Goal: Transaction & Acquisition: Download file/media

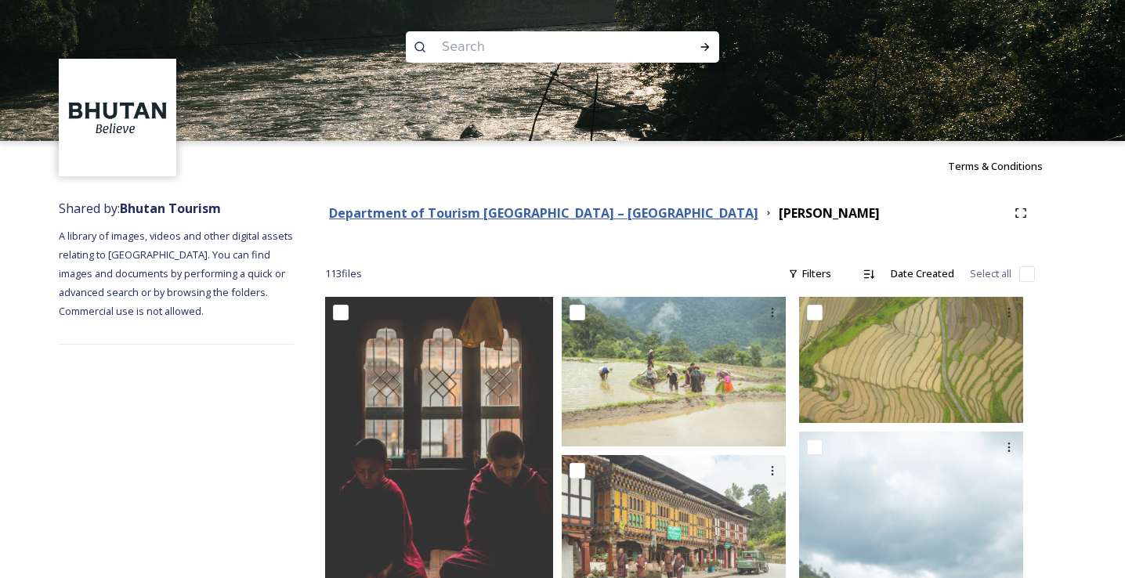
click at [549, 210] on strong "Department of Tourism [GEOGRAPHIC_DATA] – [GEOGRAPHIC_DATA]" at bounding box center [543, 213] width 429 height 17
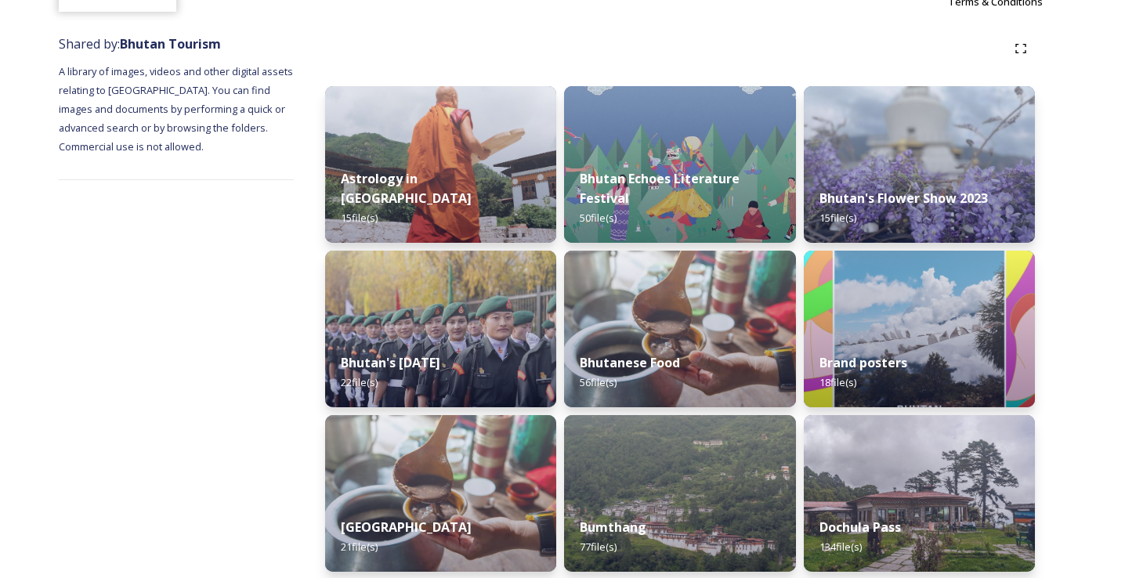
scroll to position [166, 0]
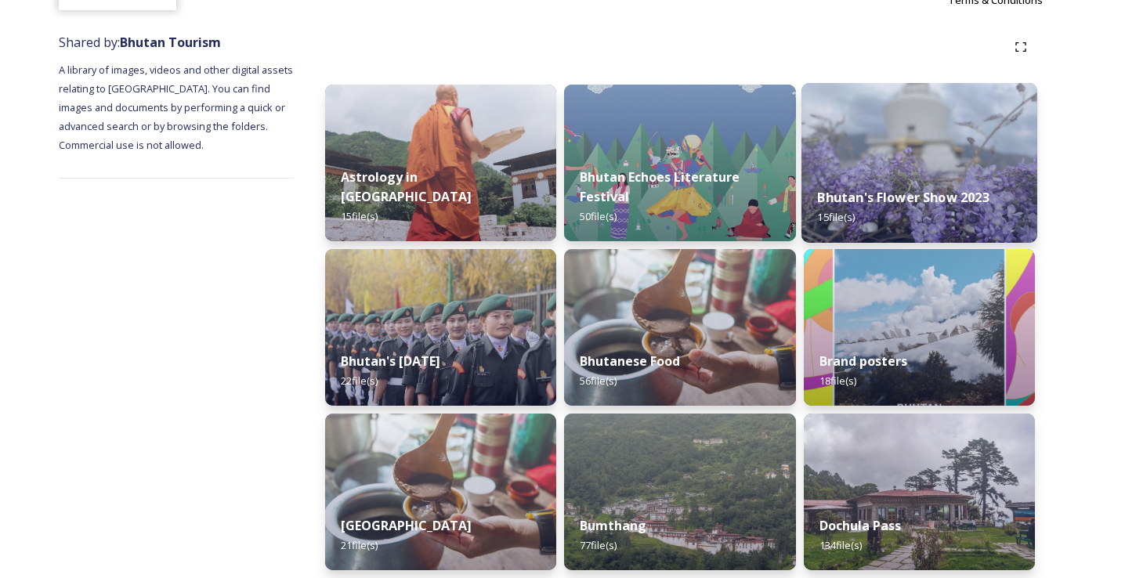
click at [929, 102] on img at bounding box center [920, 163] width 236 height 160
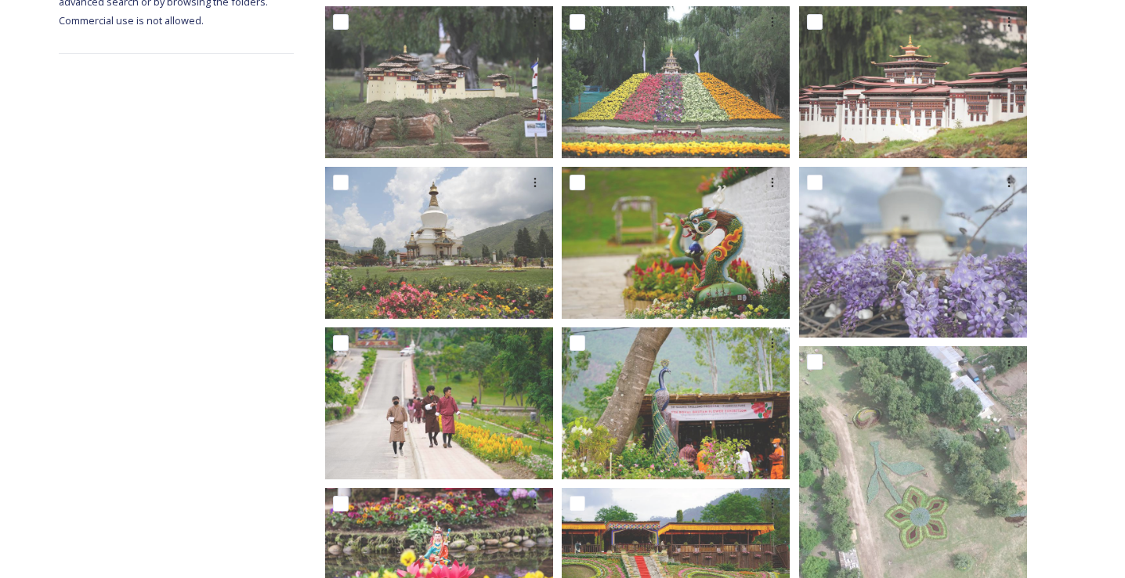
scroll to position [294, 0]
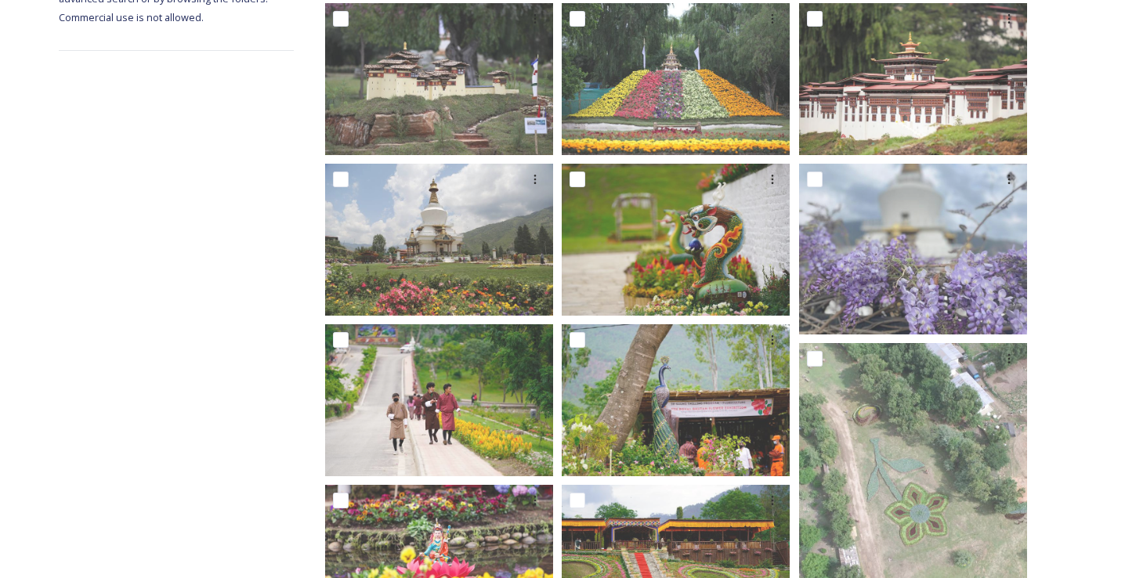
click at [234, 371] on div "Shared by: Bhutan Tourism A library of images, videos and other digital assets …" at bounding box center [176, 469] width 235 height 1144
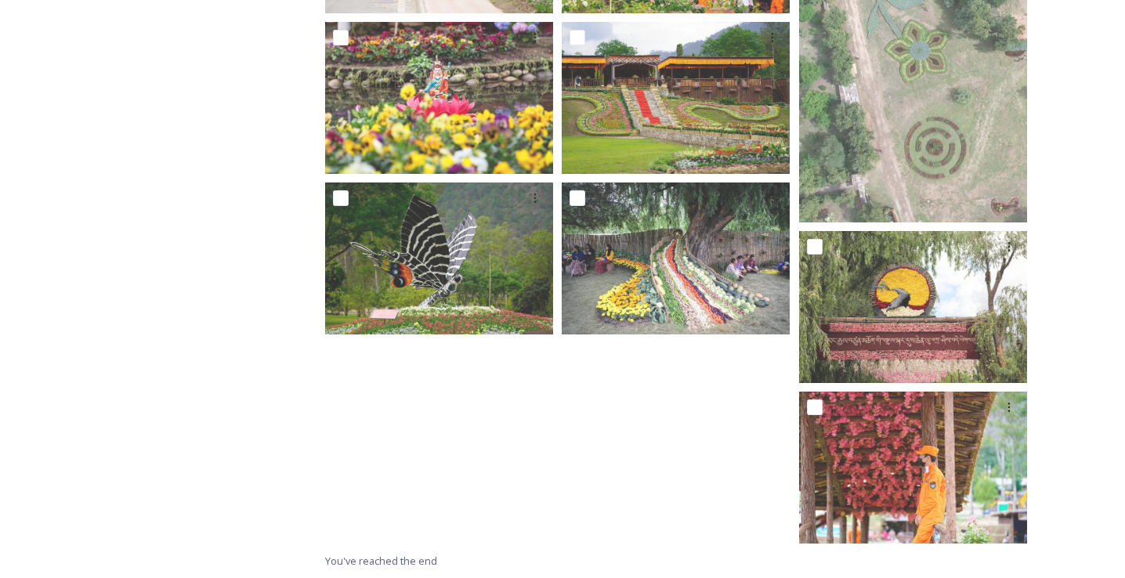
click at [234, 371] on div "Shared by: Bhutan Tourism A library of images, videos and other digital assets …" at bounding box center [176, 6] width 235 height 1144
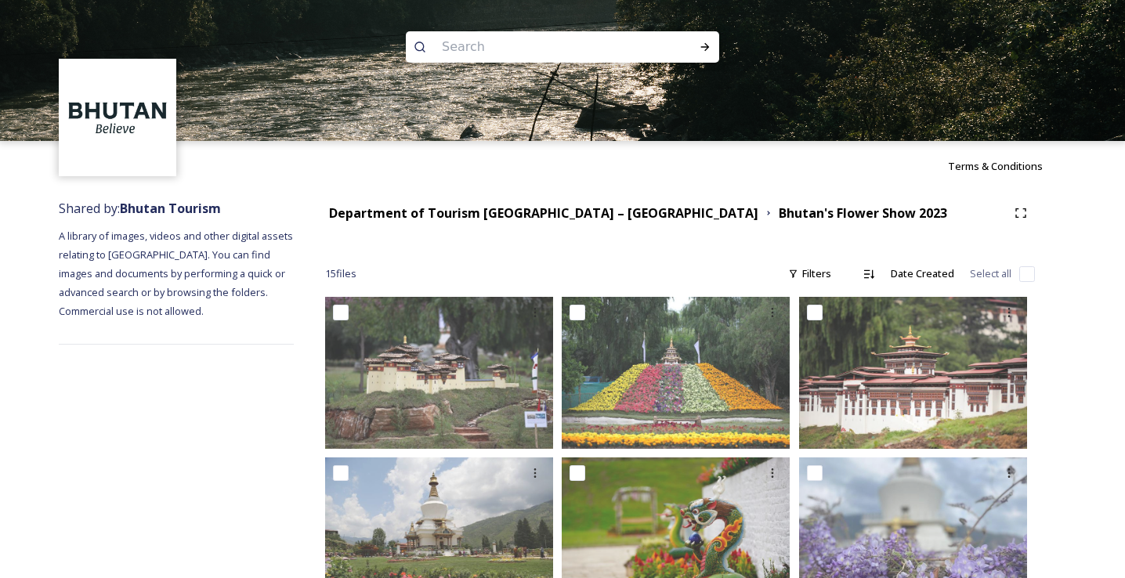
scroll to position [0, 0]
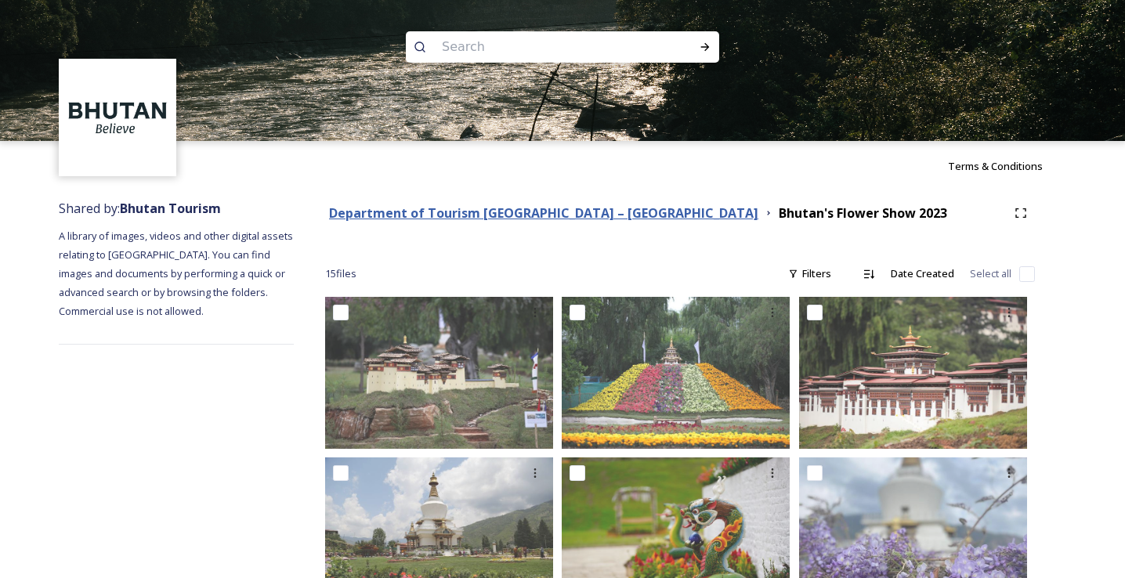
click at [491, 219] on strong "Department of Tourism [GEOGRAPHIC_DATA] – [GEOGRAPHIC_DATA]" at bounding box center [543, 213] width 429 height 17
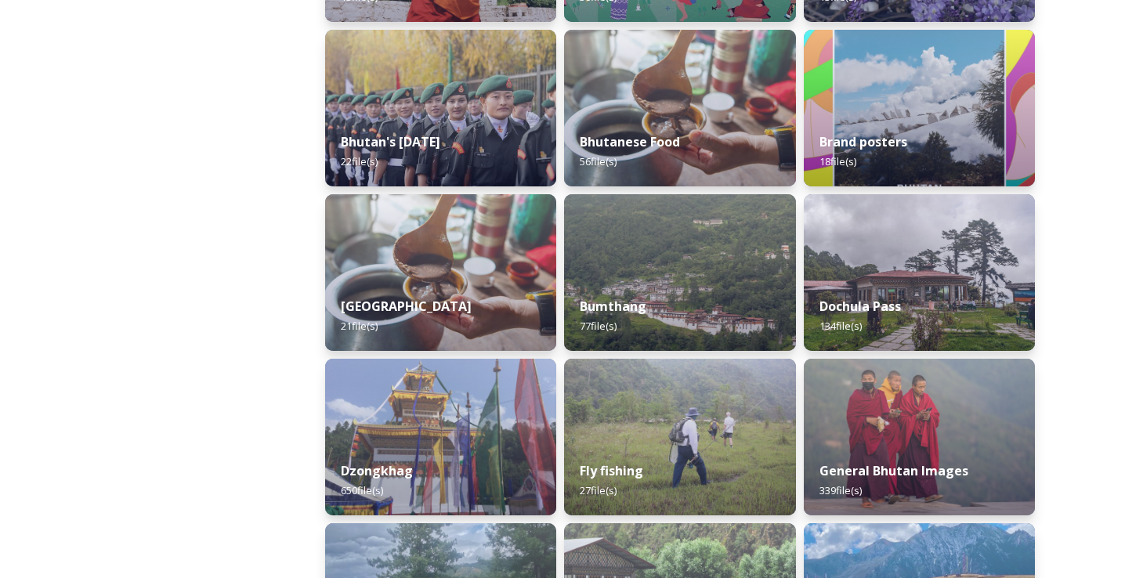
scroll to position [672, 0]
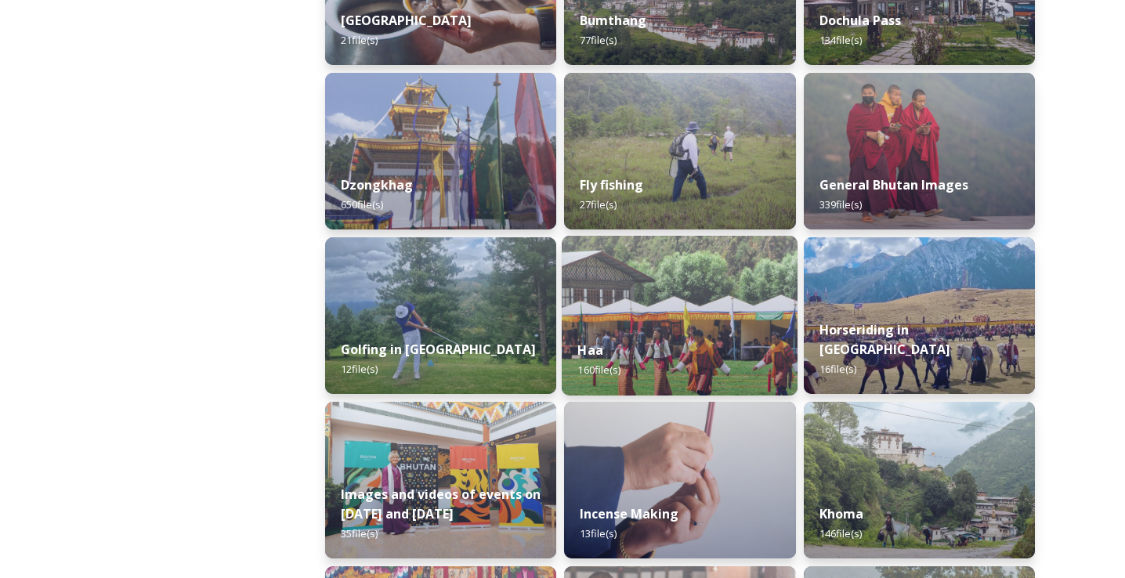
click at [694, 317] on img at bounding box center [680, 316] width 236 height 160
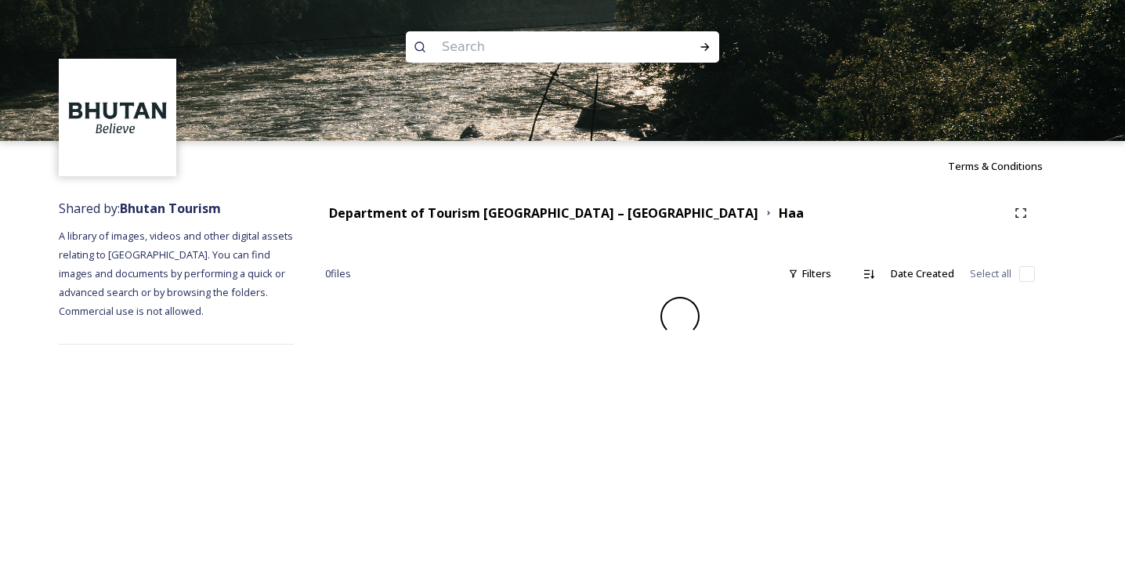
click at [234, 416] on div "Terms & Conditions Shared by: Bhutan Tourism A library of images, videos and ot…" at bounding box center [562, 289] width 1125 height 578
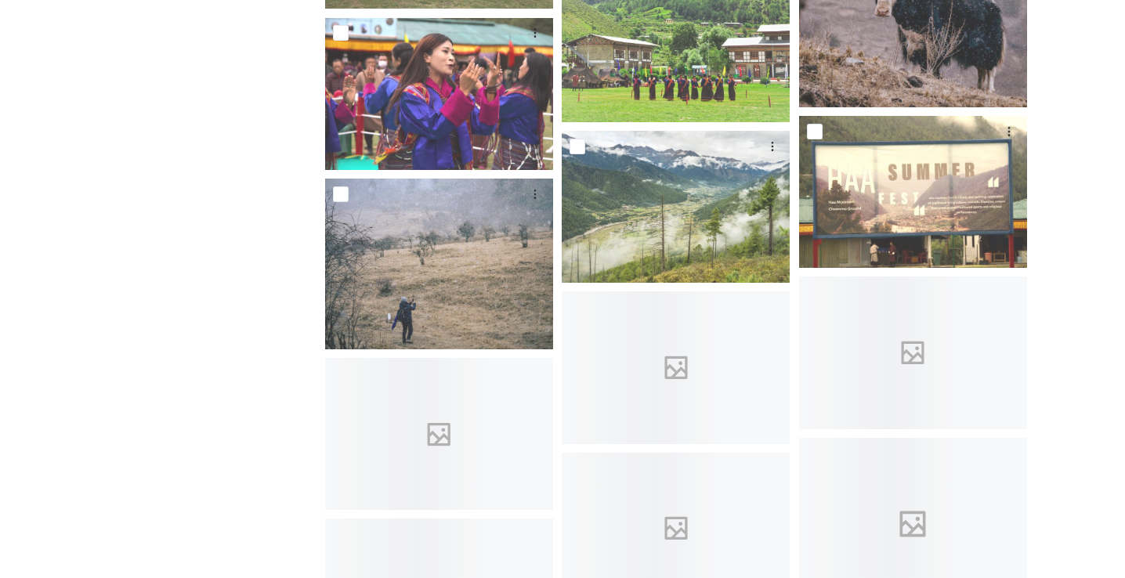
scroll to position [3242, 0]
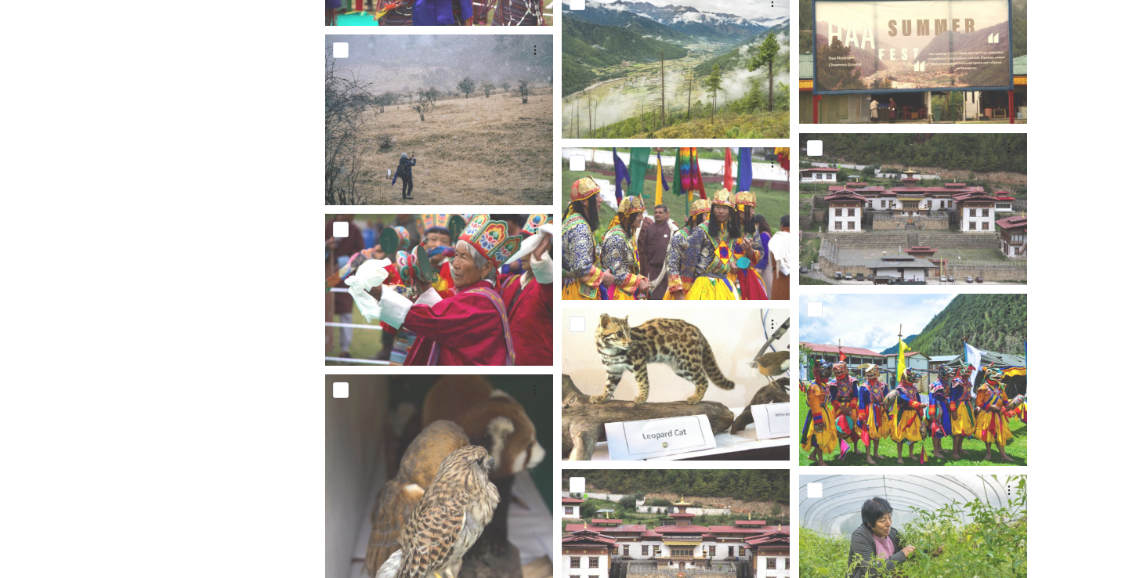
drag, startPoint x: 206, startPoint y: 325, endPoint x: 206, endPoint y: 317, distance: 8.6
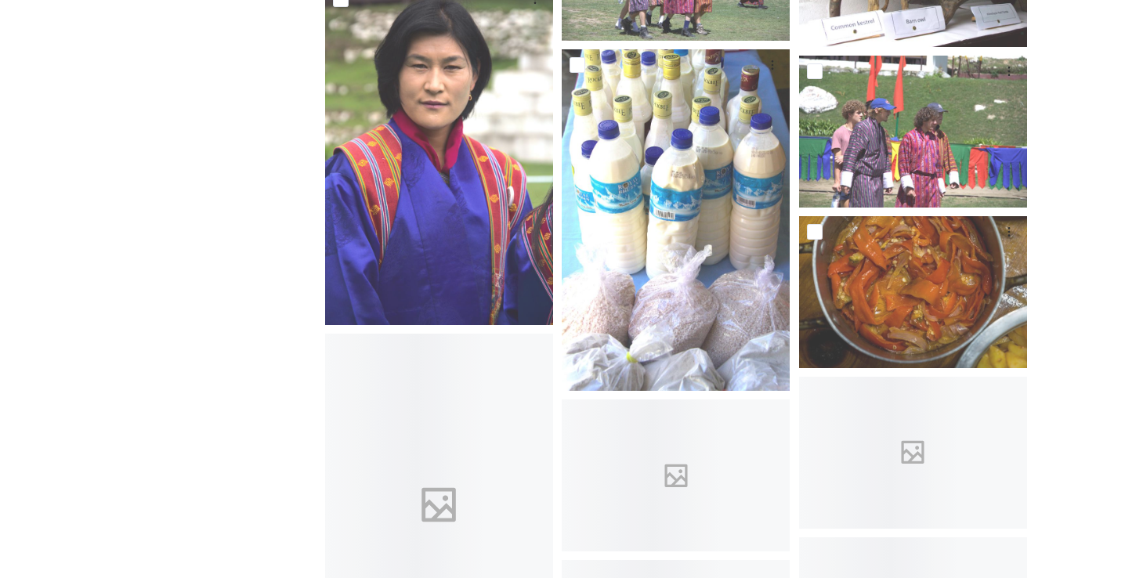
scroll to position [3994, 0]
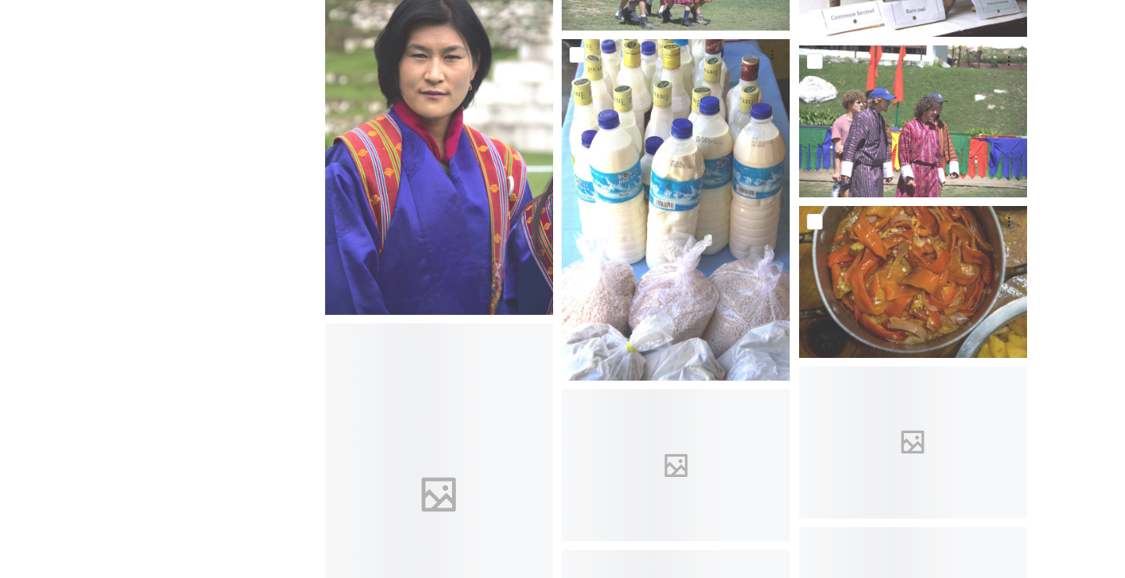
click at [206, 317] on div "Shared by: Bhutan Tourism A library of images, videos and other digital assets …" at bounding box center [176, 419] width 235 height 8445
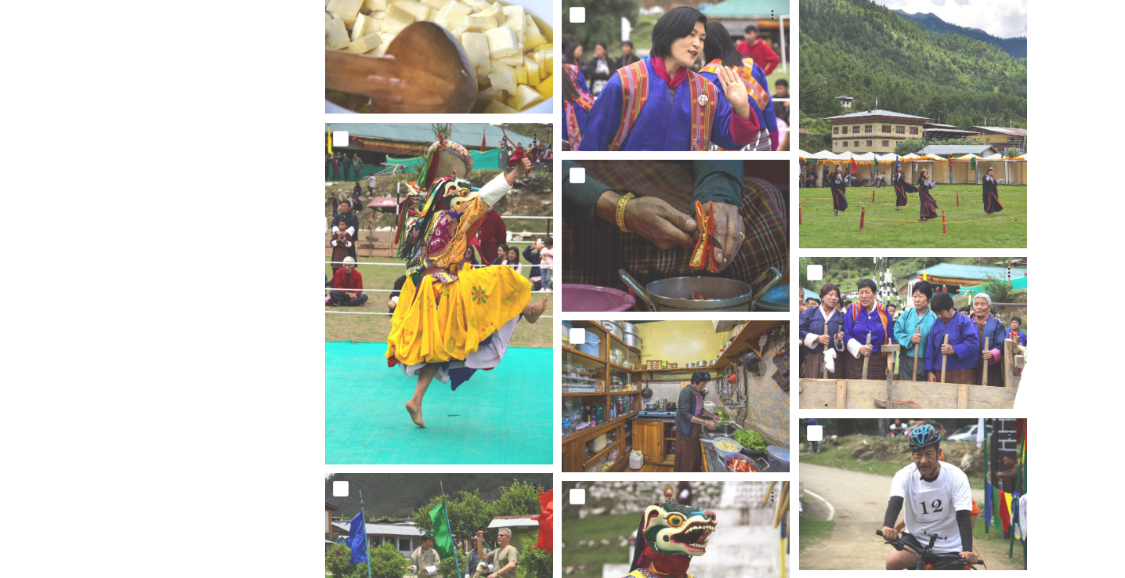
scroll to position [4952, 0]
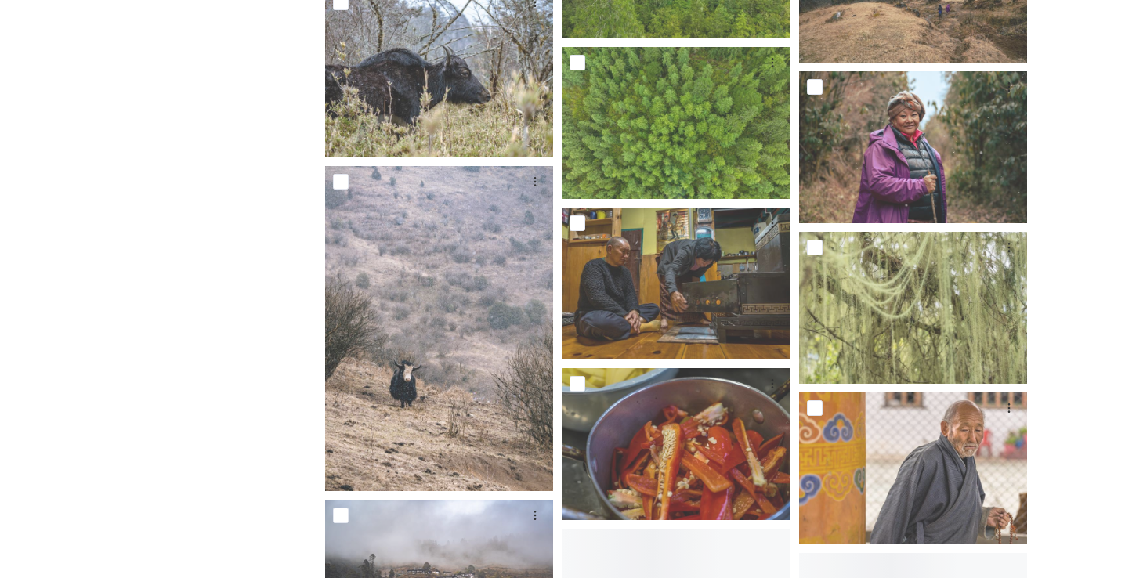
scroll to position [6971, 0]
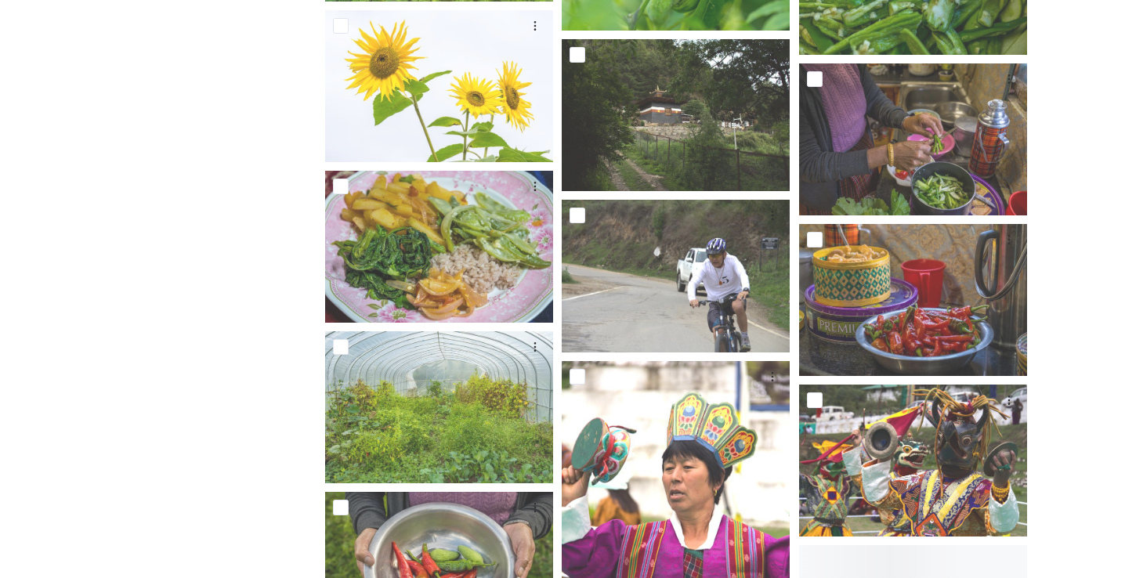
scroll to position [7952, 0]
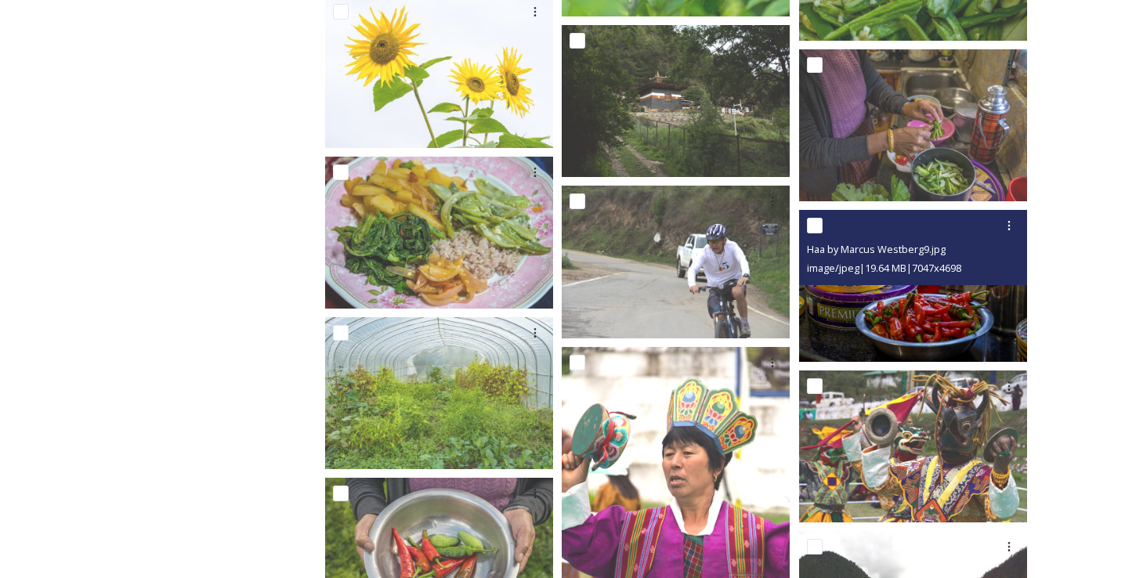
click at [816, 231] on input "checkbox" at bounding box center [815, 226] width 16 height 16
checkbox input "true"
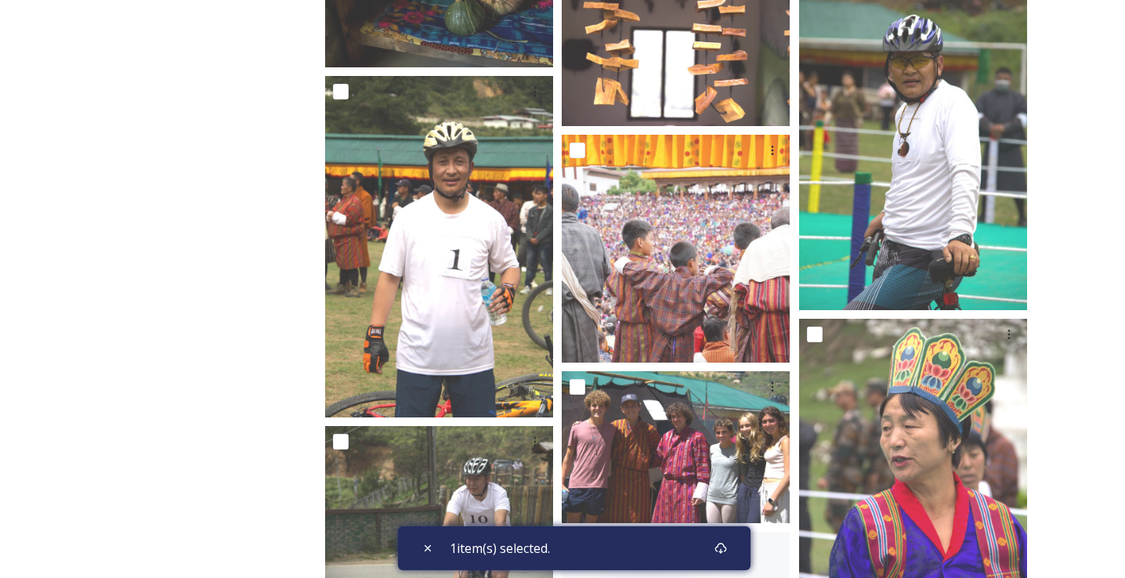
scroll to position [8935, 0]
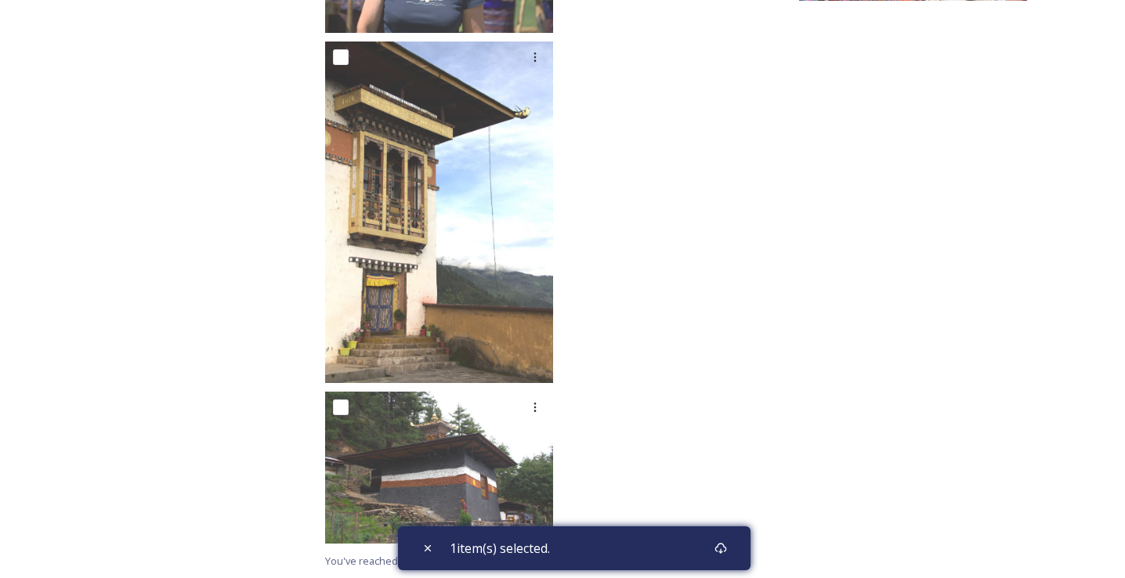
scroll to position [11236, 0]
click at [727, 542] on icon at bounding box center [721, 548] width 13 height 13
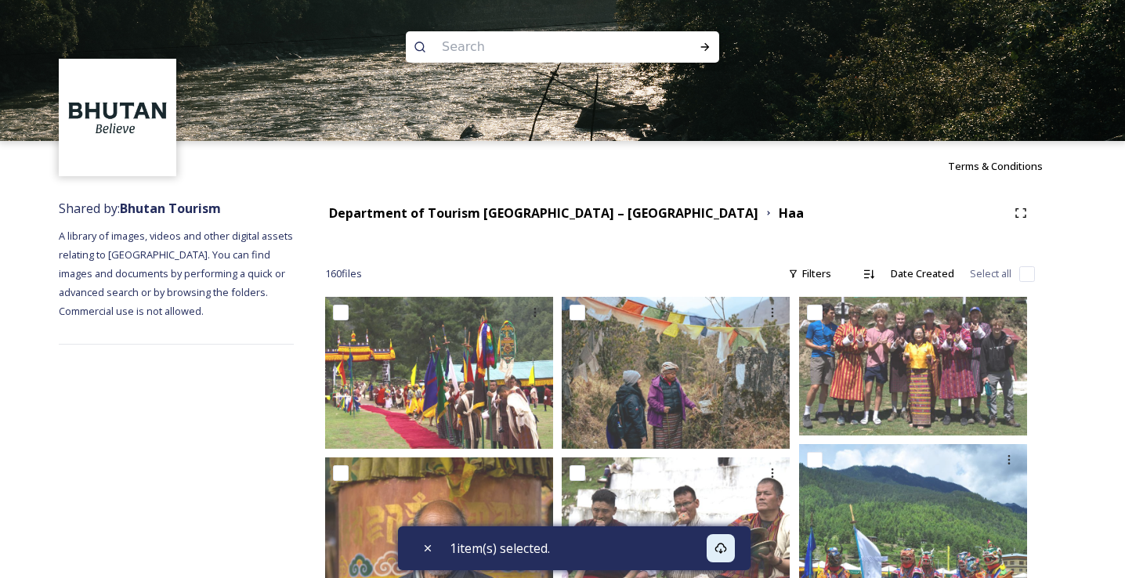
scroll to position [0, 0]
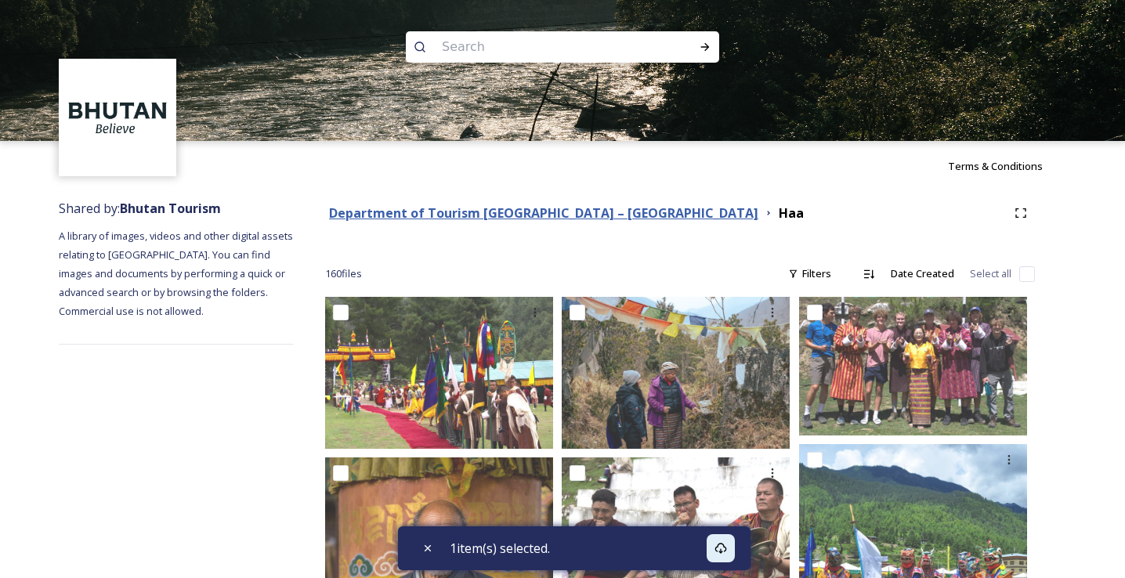
click at [581, 214] on strong "Department of Tourism [GEOGRAPHIC_DATA] – [GEOGRAPHIC_DATA]" at bounding box center [543, 213] width 429 height 17
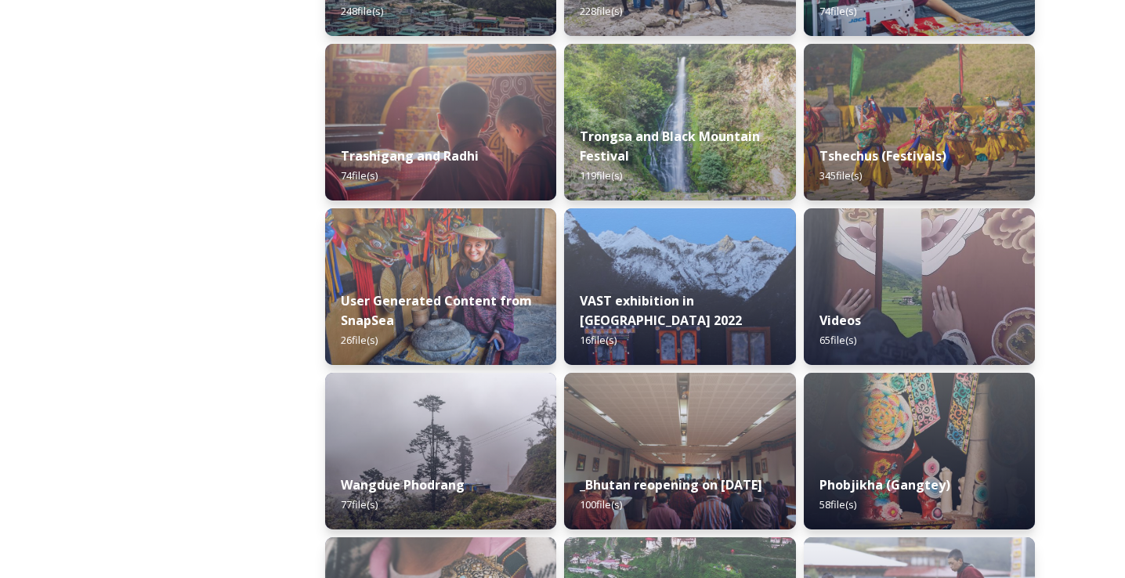
scroll to position [2018, 0]
click at [905, 436] on img at bounding box center [920, 451] width 236 height 160
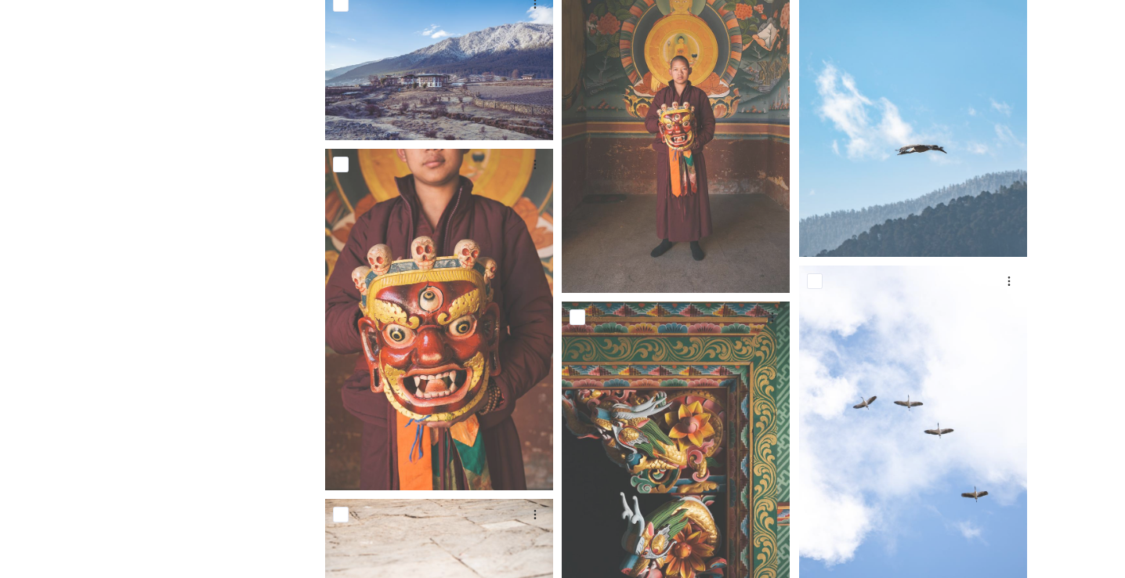
scroll to position [653, 0]
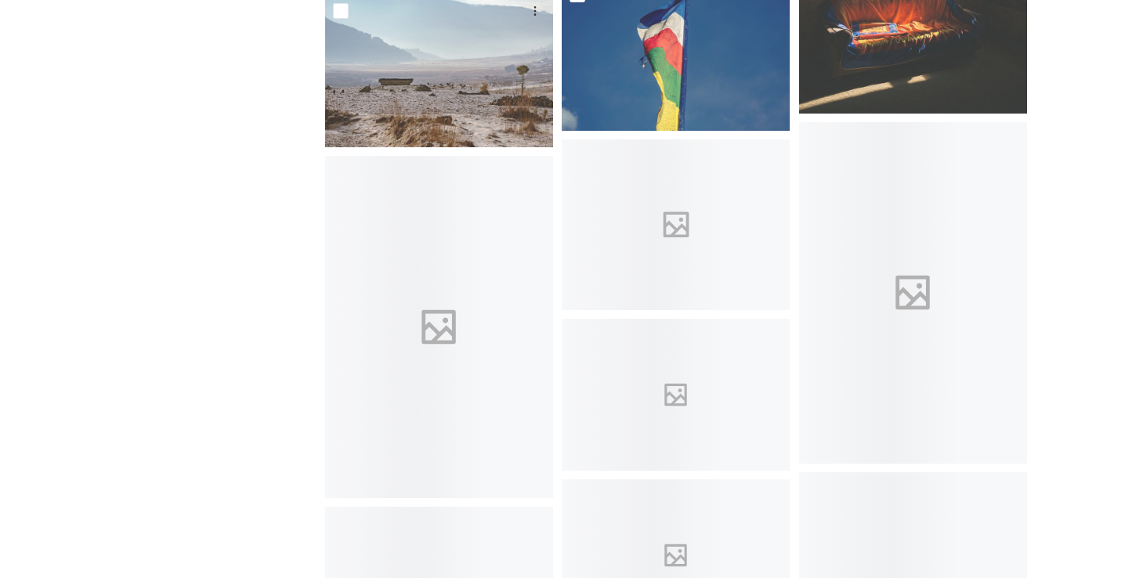
scroll to position [3680, 0]
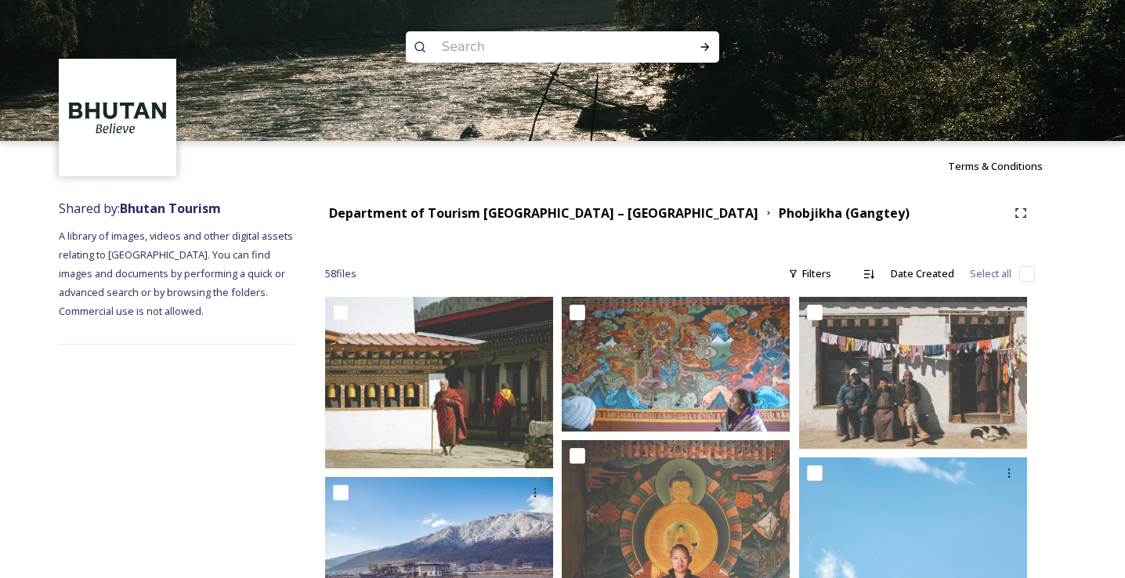
scroll to position [0, 0]
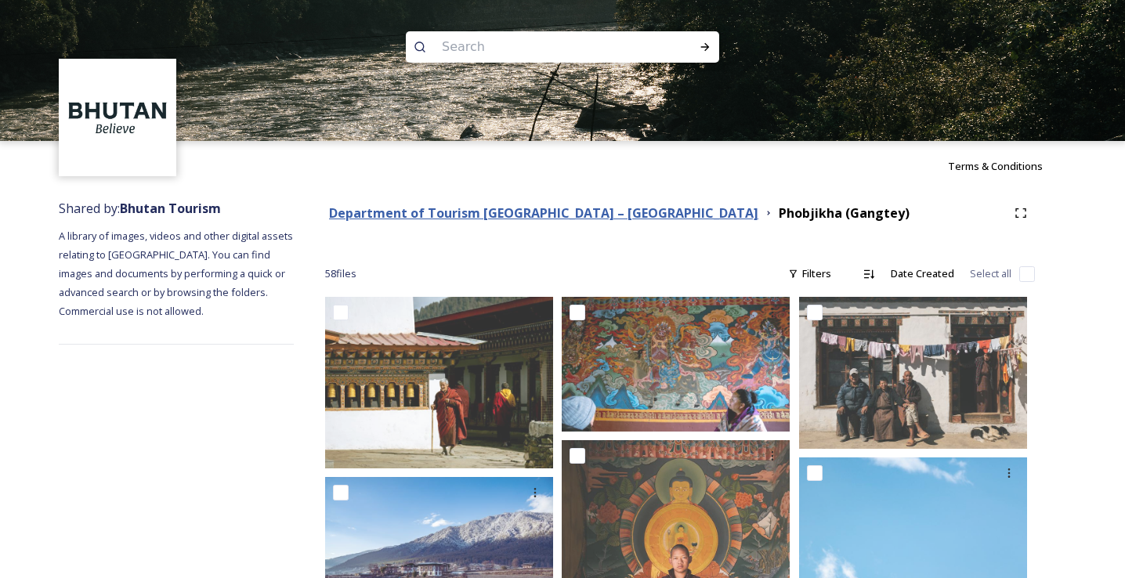
click at [541, 213] on strong "Department of Tourism [GEOGRAPHIC_DATA] – [GEOGRAPHIC_DATA]" at bounding box center [543, 213] width 429 height 17
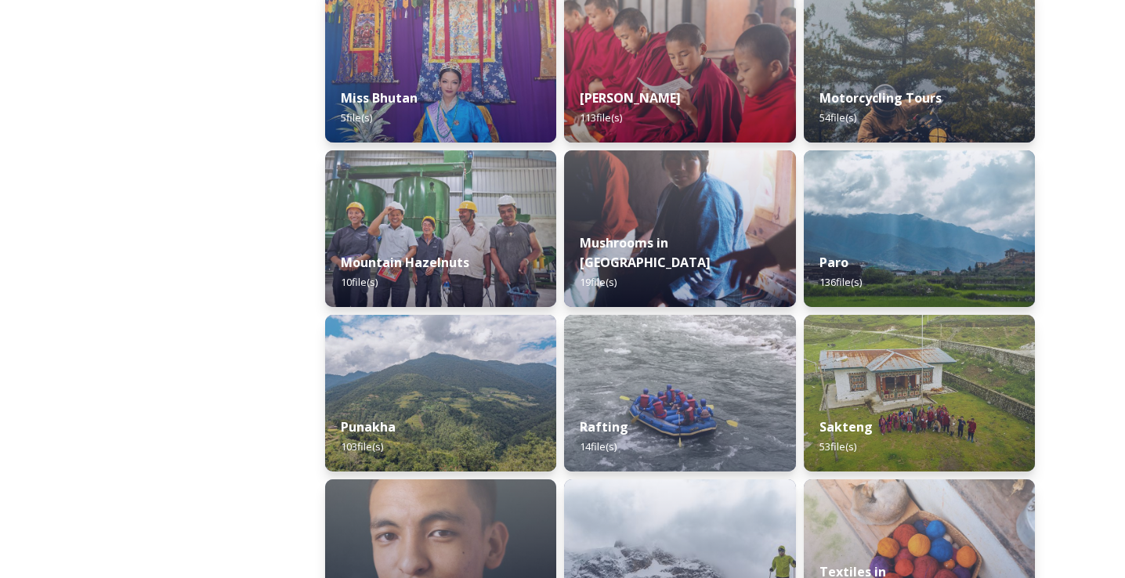
scroll to position [1253, 0]
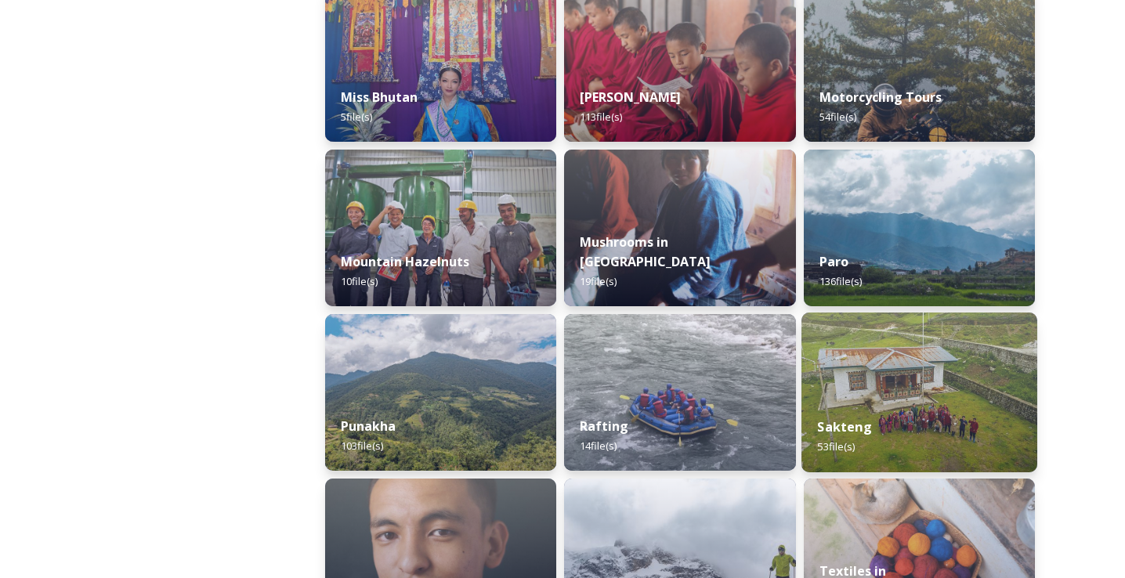
click at [949, 372] on img at bounding box center [920, 393] width 236 height 160
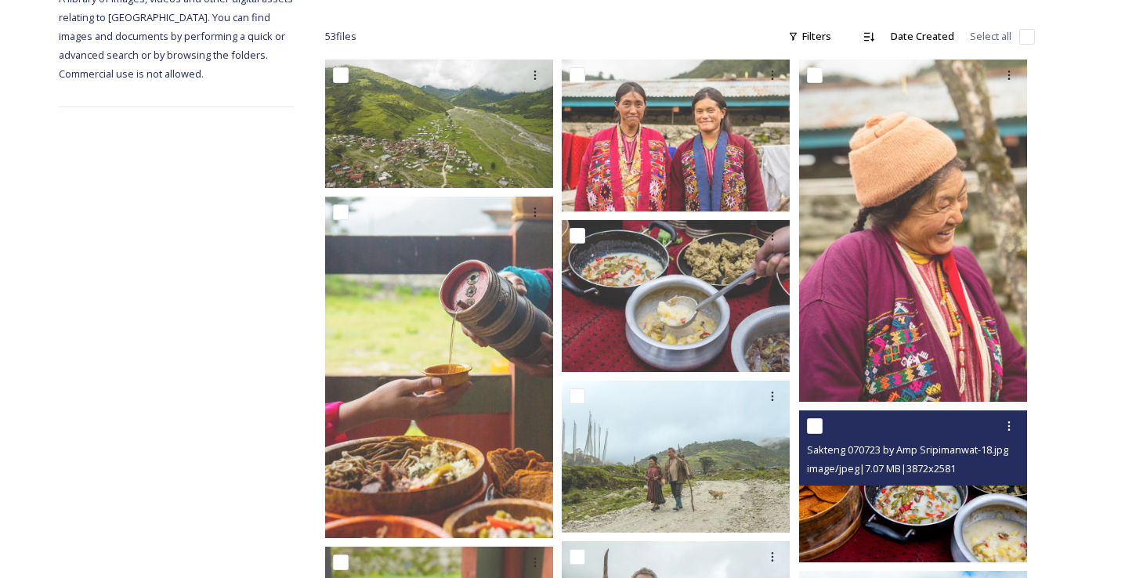
scroll to position [226, 0]
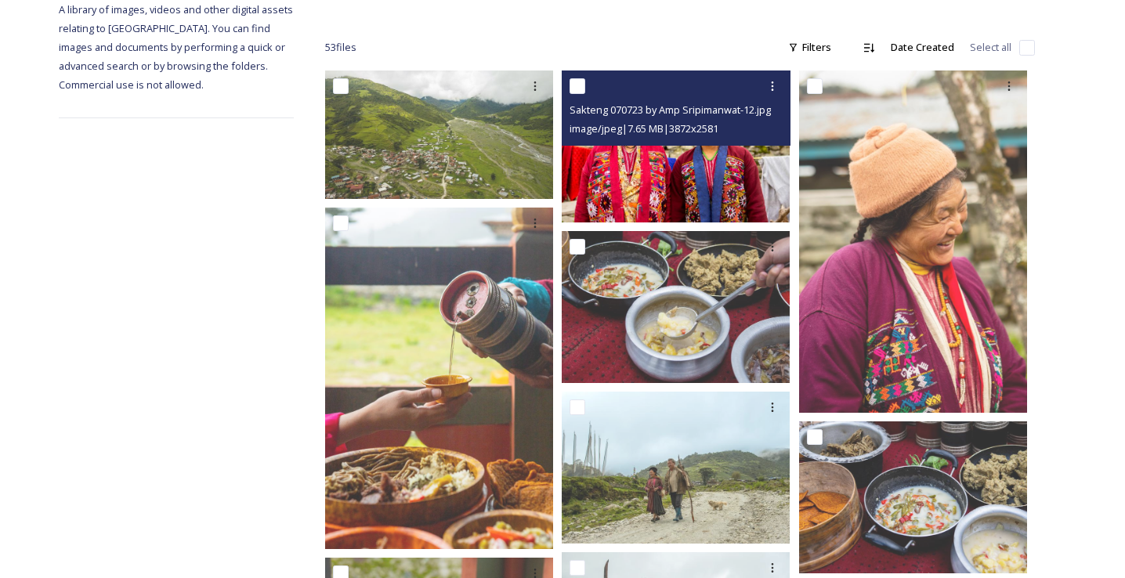
click at [580, 92] on input "checkbox" at bounding box center [578, 86] width 16 height 16
checkbox input "true"
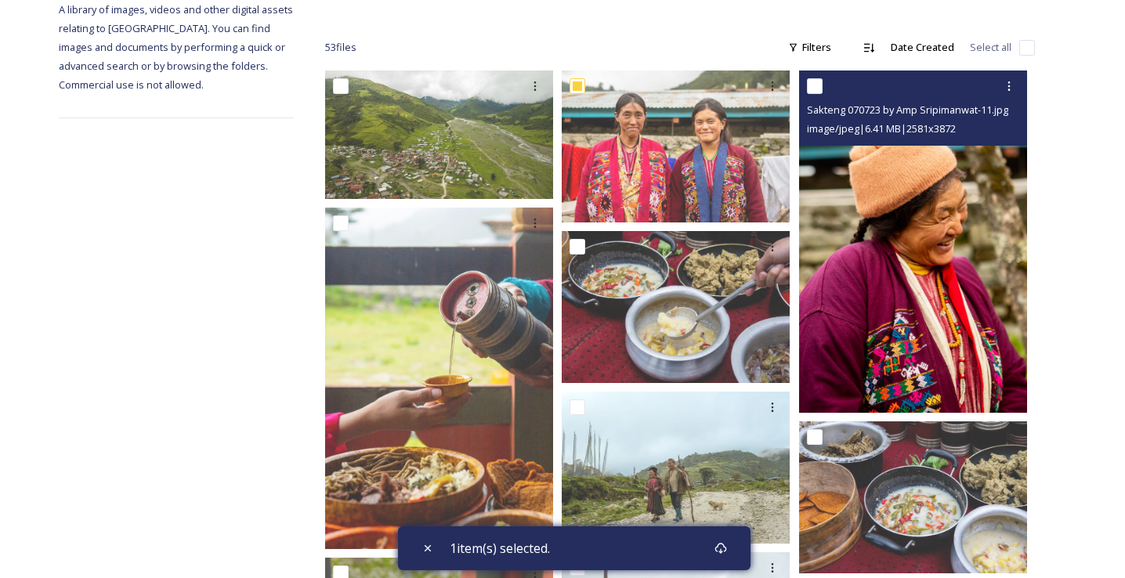
click at [814, 88] on input "checkbox" at bounding box center [815, 86] width 16 height 16
checkbox input "true"
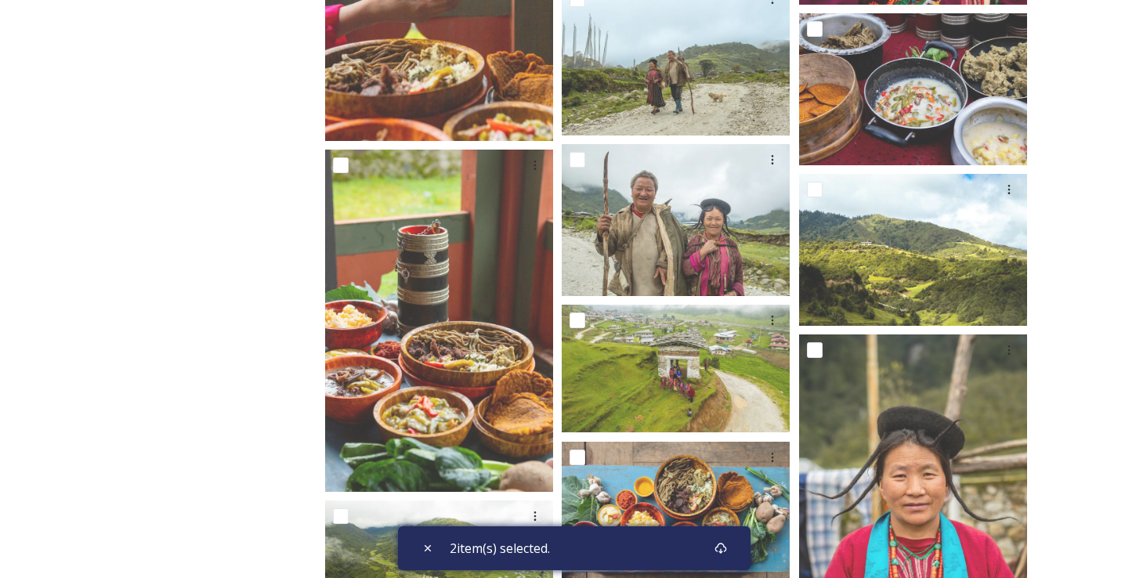
scroll to position [672, 0]
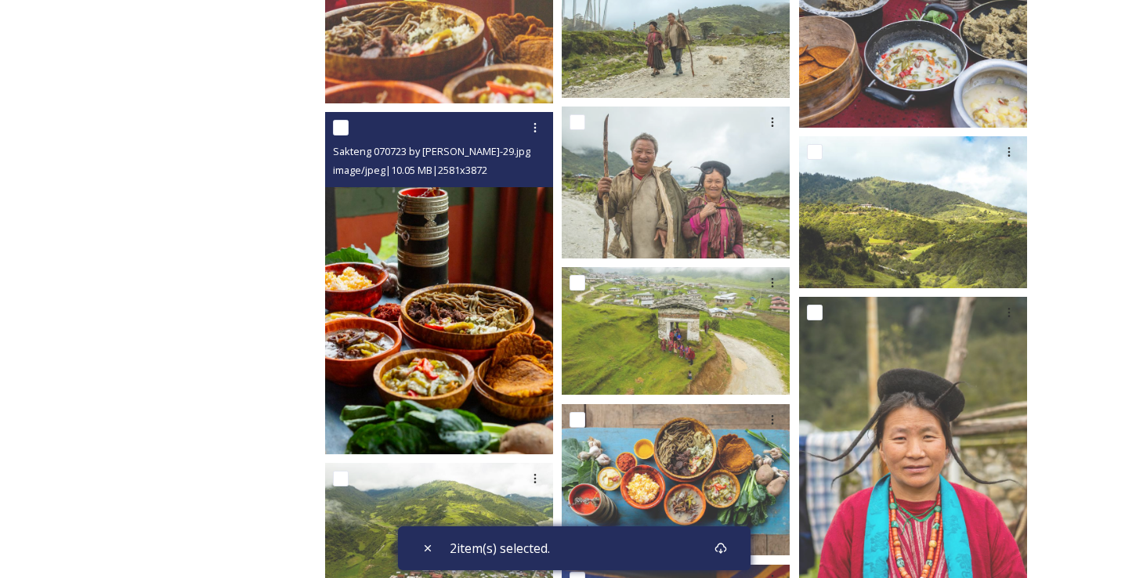
click at [338, 132] on input "checkbox" at bounding box center [341, 128] width 16 height 16
checkbox input "true"
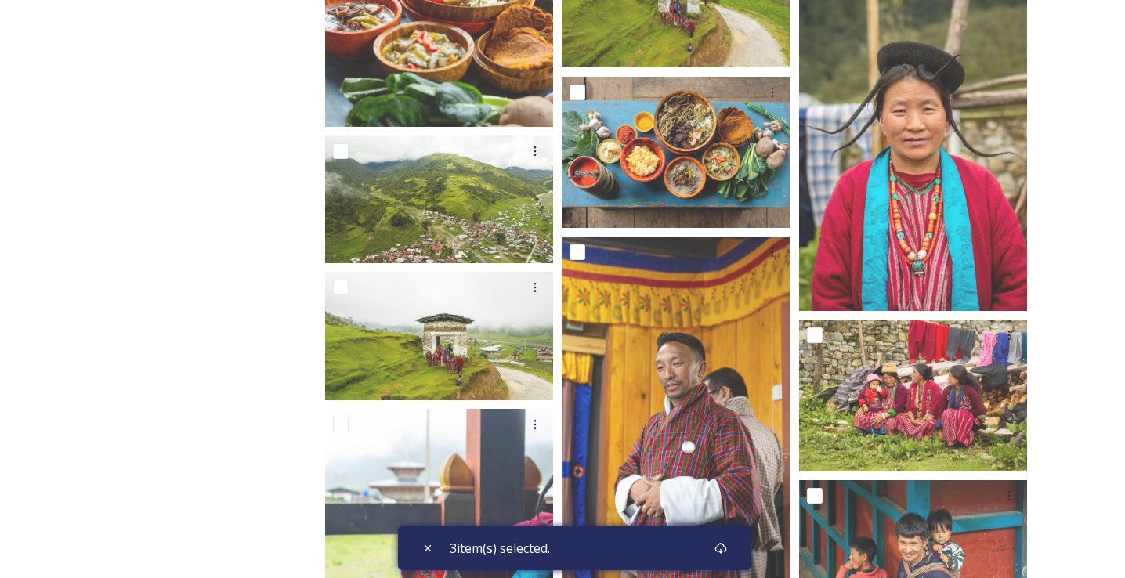
scroll to position [1010, 0]
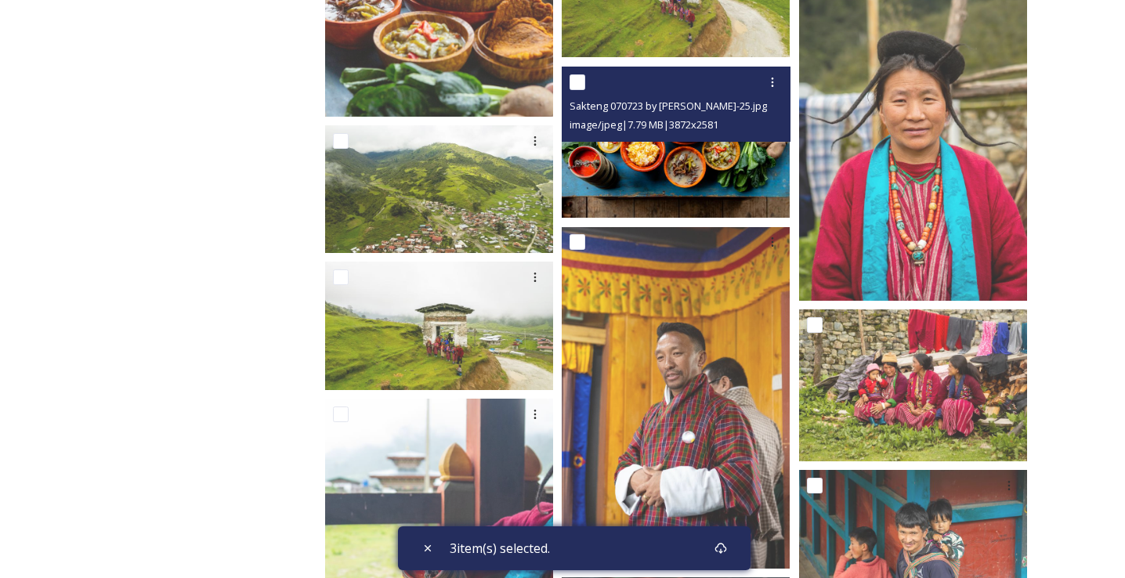
click at [574, 84] on input "checkbox" at bounding box center [578, 82] width 16 height 16
checkbox input "true"
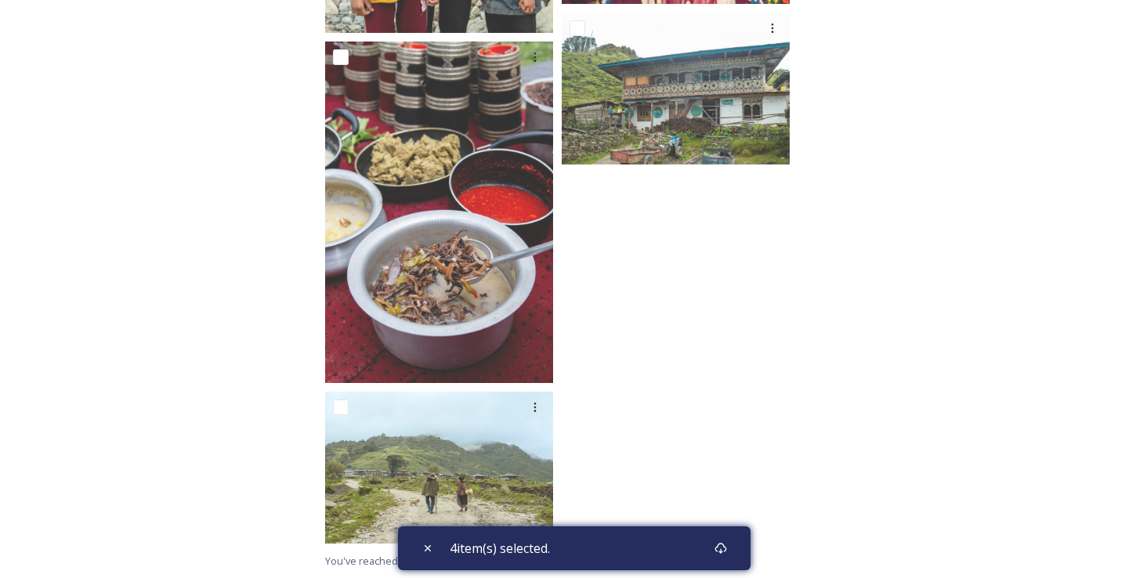
scroll to position [3894, 0]
click at [727, 548] on icon at bounding box center [721, 548] width 12 height 11
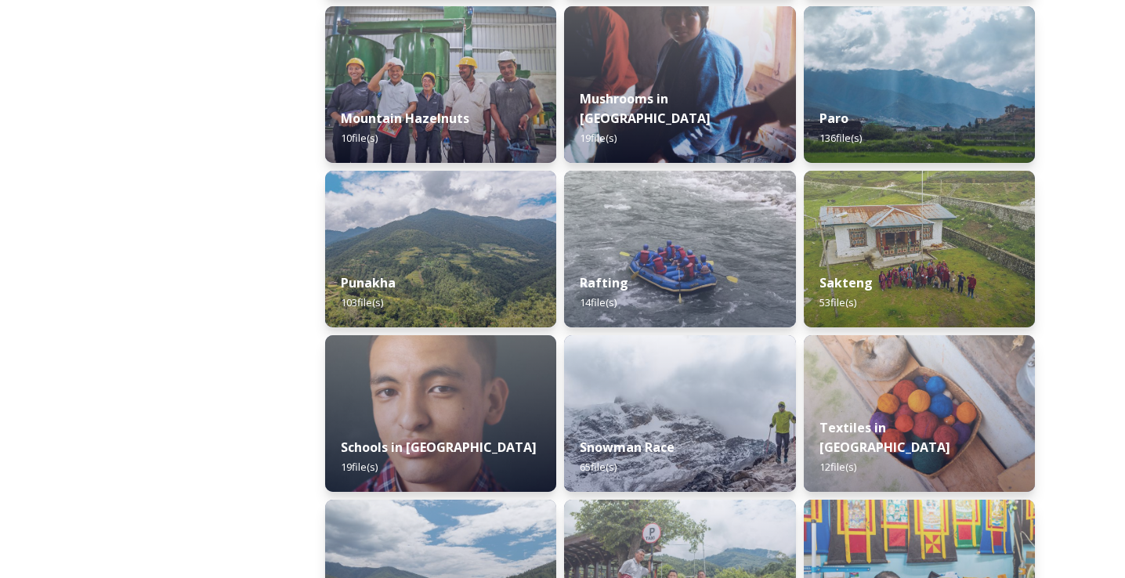
scroll to position [1398, 0]
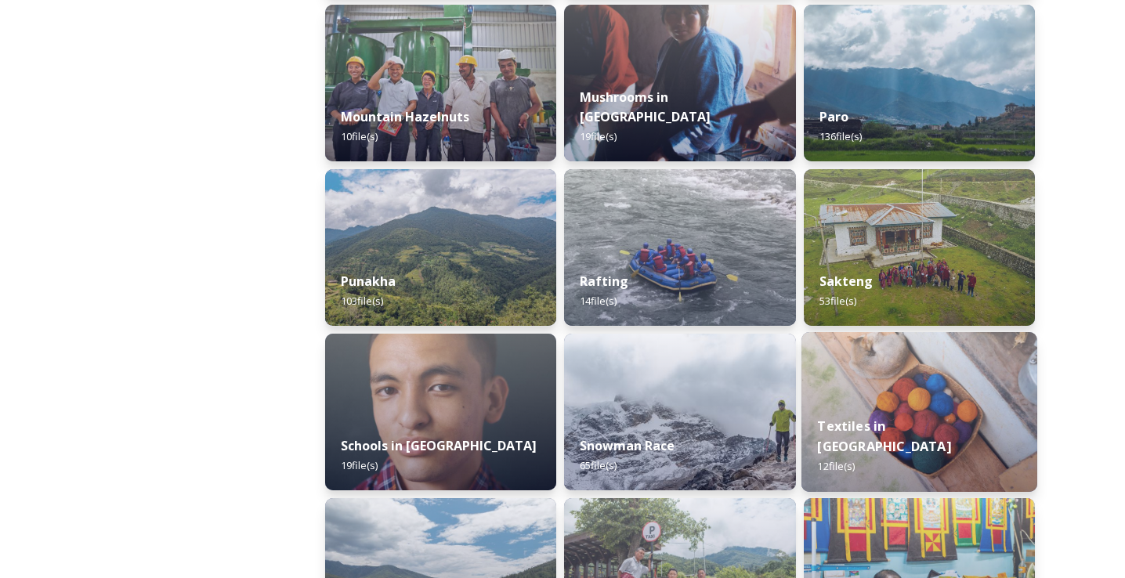
click at [892, 377] on img at bounding box center [920, 412] width 236 height 160
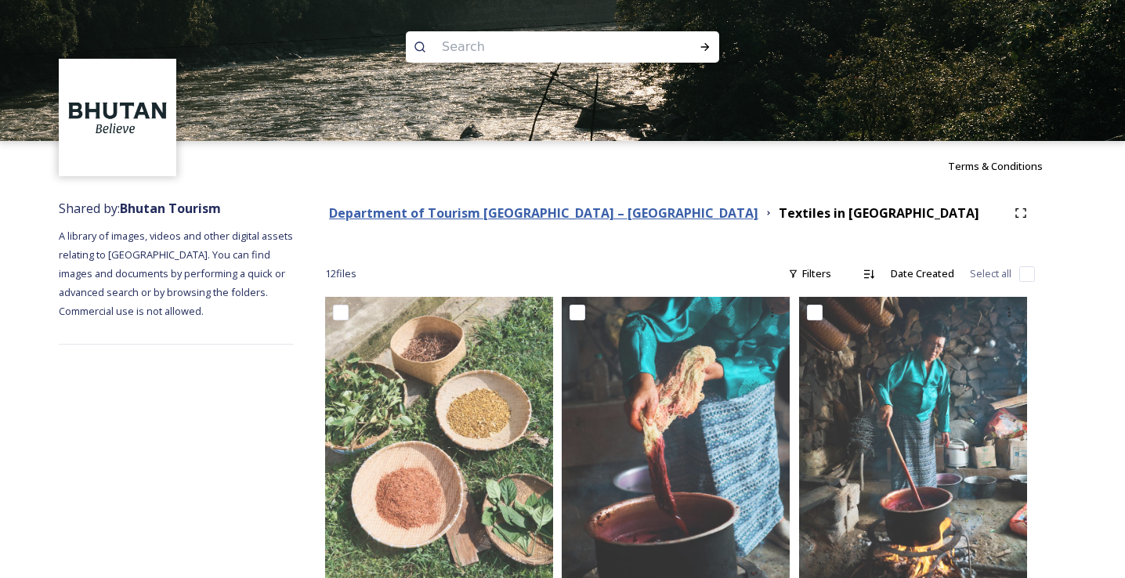
click at [556, 219] on strong "Department of Tourism [GEOGRAPHIC_DATA] – [GEOGRAPHIC_DATA]" at bounding box center [543, 213] width 429 height 17
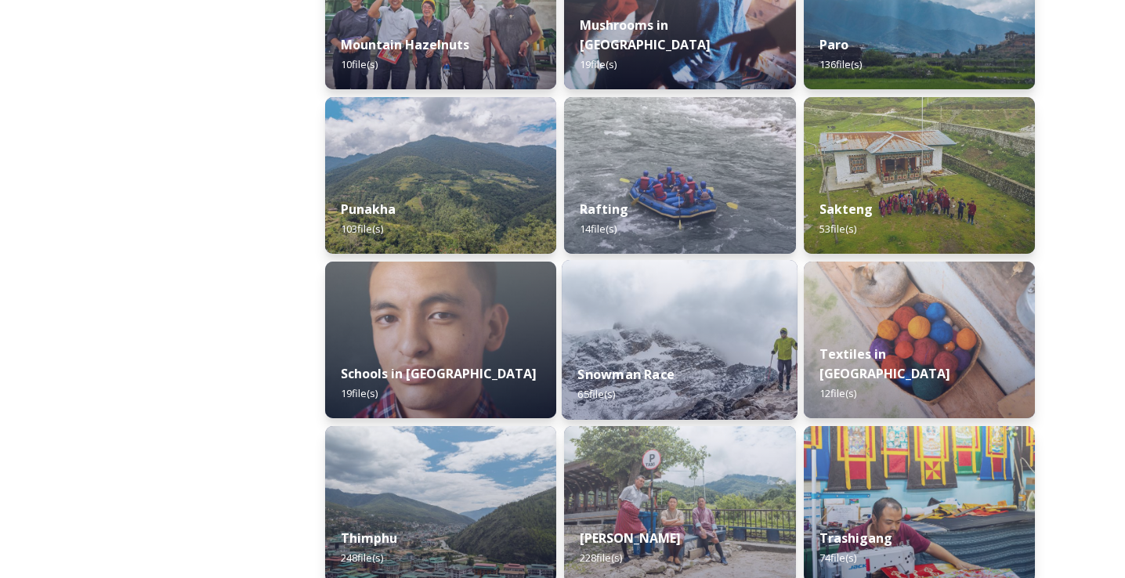
scroll to position [1484, 0]
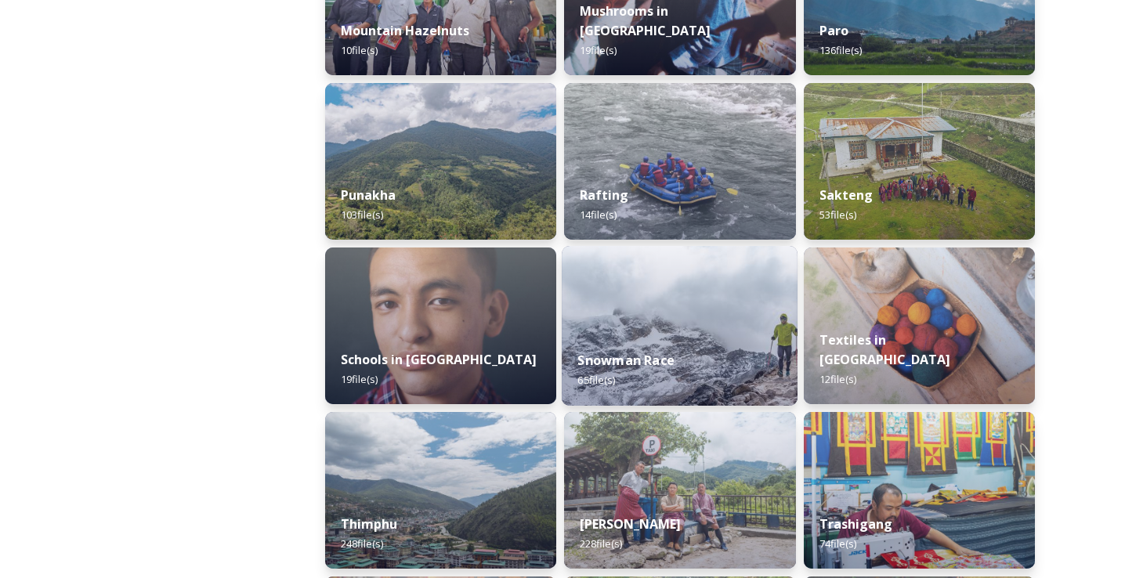
click at [650, 336] on div "Snowman Race 65 file(s)" at bounding box center [680, 370] width 236 height 71
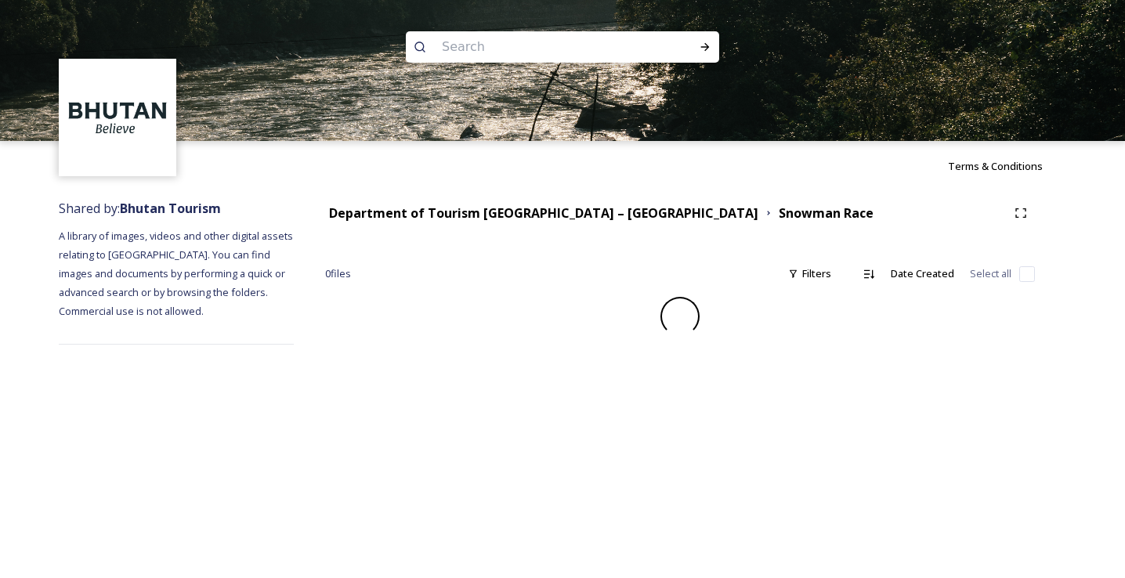
click at [1118, 270] on div "Shared by: Bhutan Tourism A library of images, videos and other digital assets …" at bounding box center [562, 271] width 1125 height 161
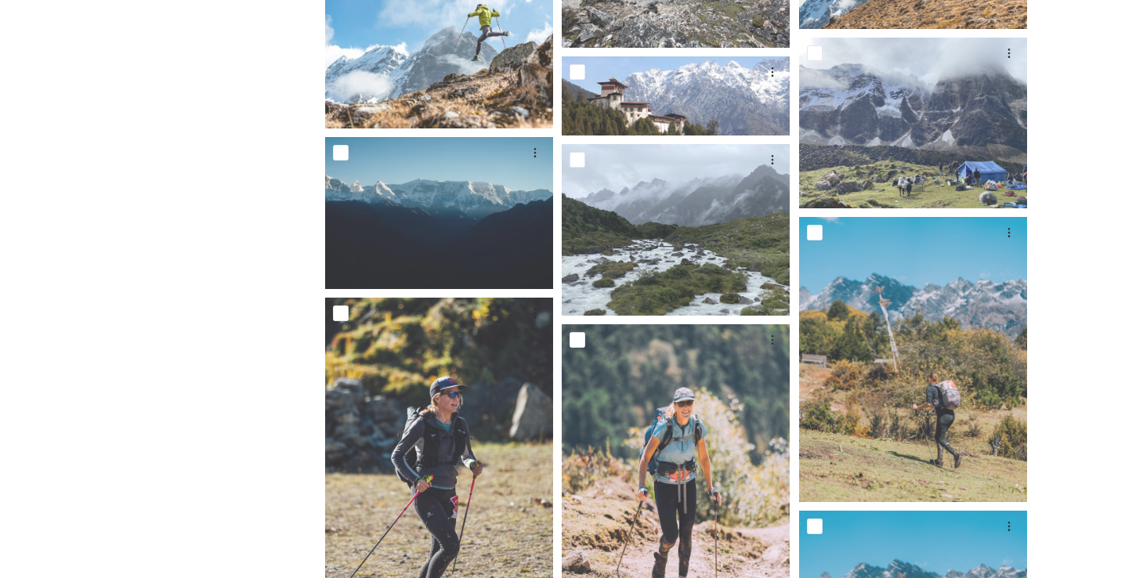
scroll to position [483, 0]
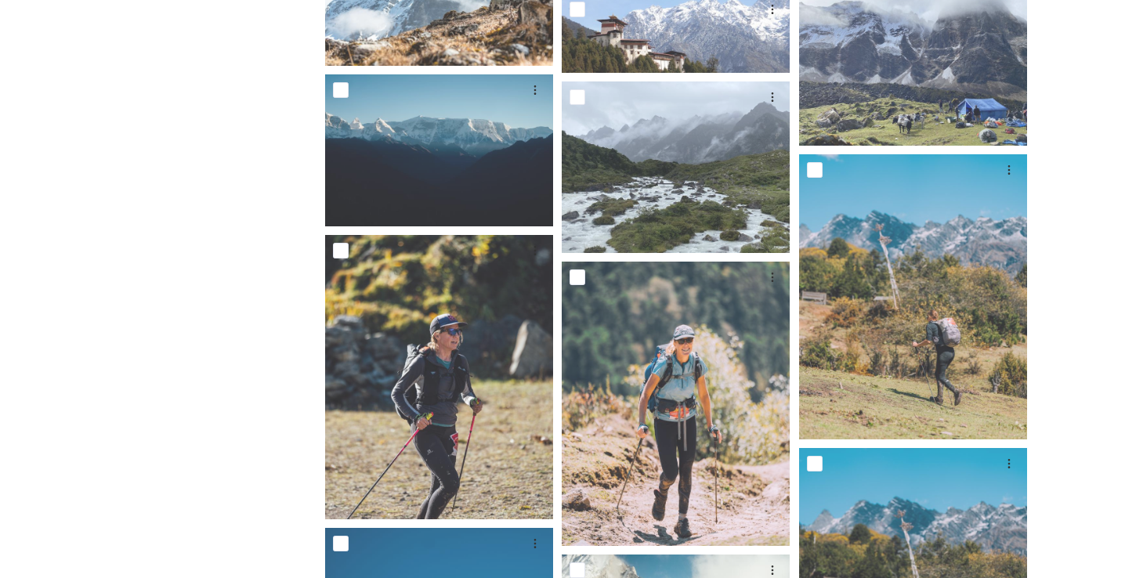
click at [1102, 263] on div "Shared by: Bhutan Tourism A library of images, videos and other digital assets …" at bounding box center [562, 496] width 1125 height 1577
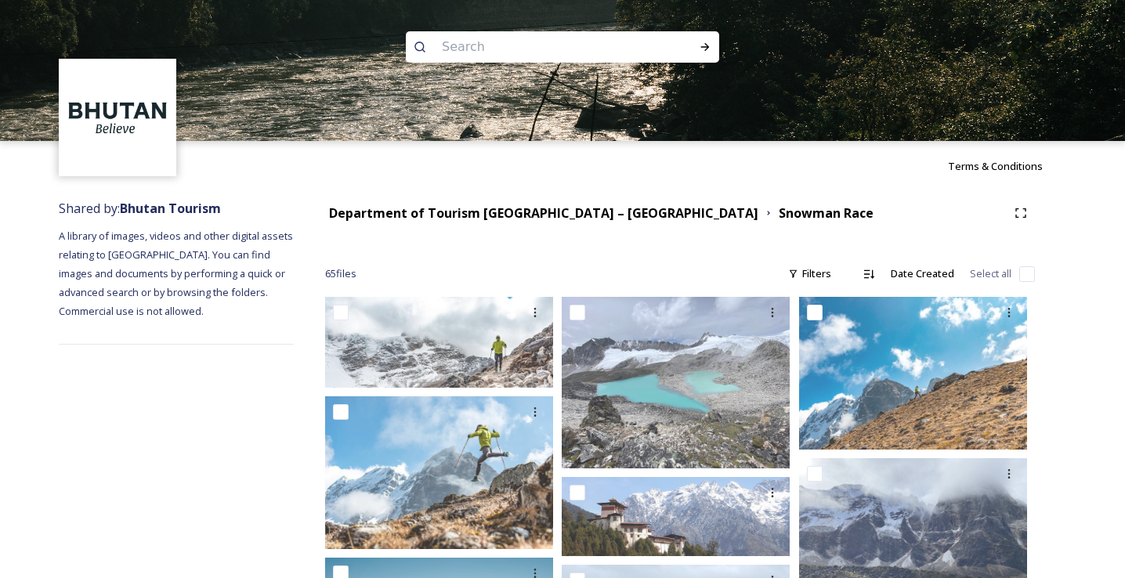
scroll to position [0, 0]
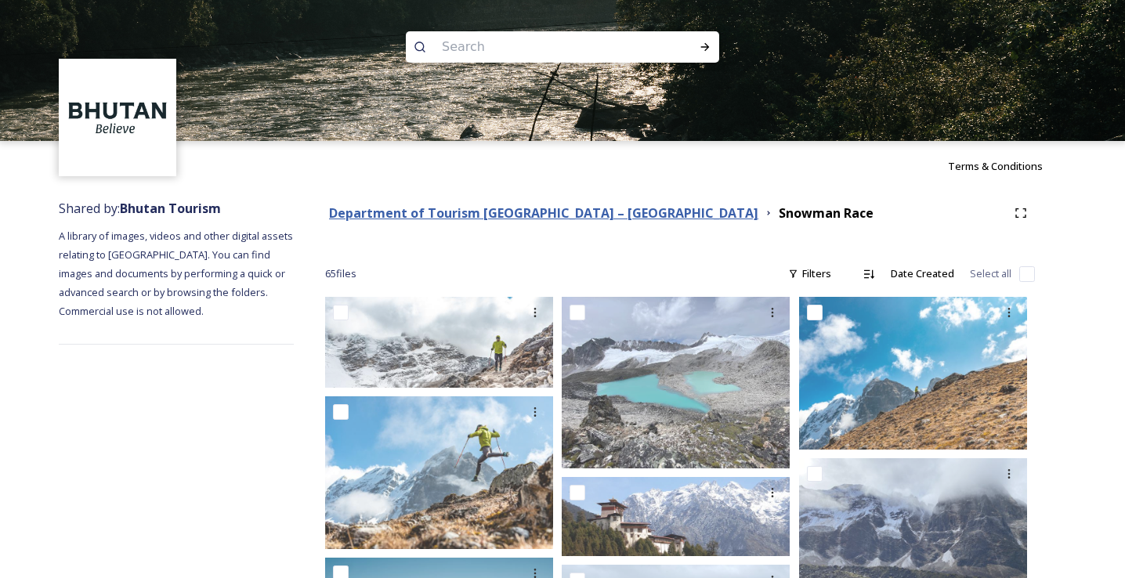
click at [520, 208] on strong "Department of Tourism [GEOGRAPHIC_DATA] – [GEOGRAPHIC_DATA]" at bounding box center [543, 213] width 429 height 17
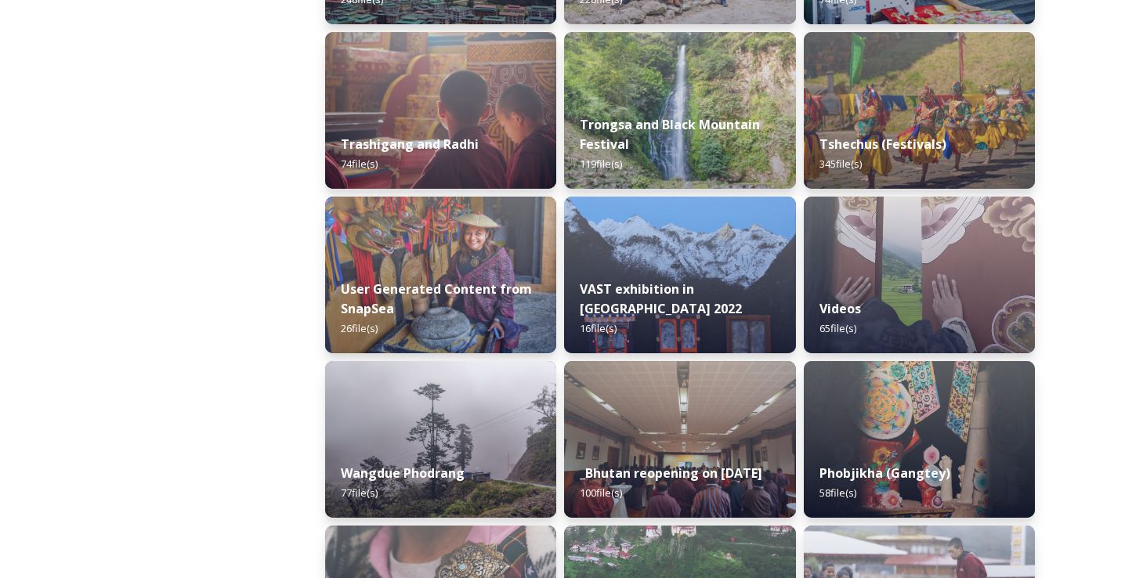
scroll to position [2030, 0]
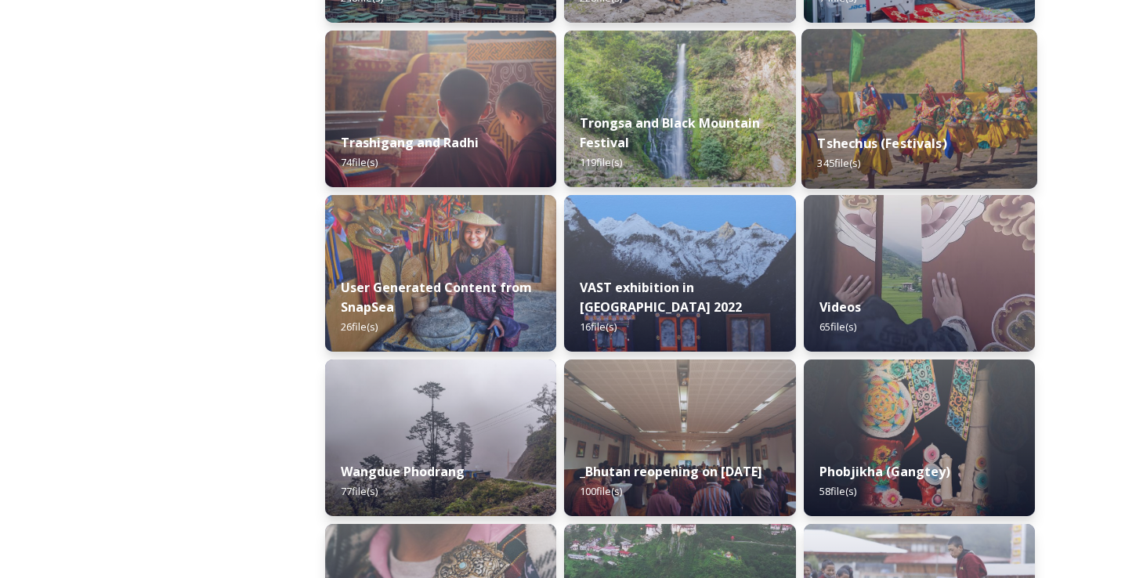
click at [963, 103] on img at bounding box center [920, 109] width 236 height 160
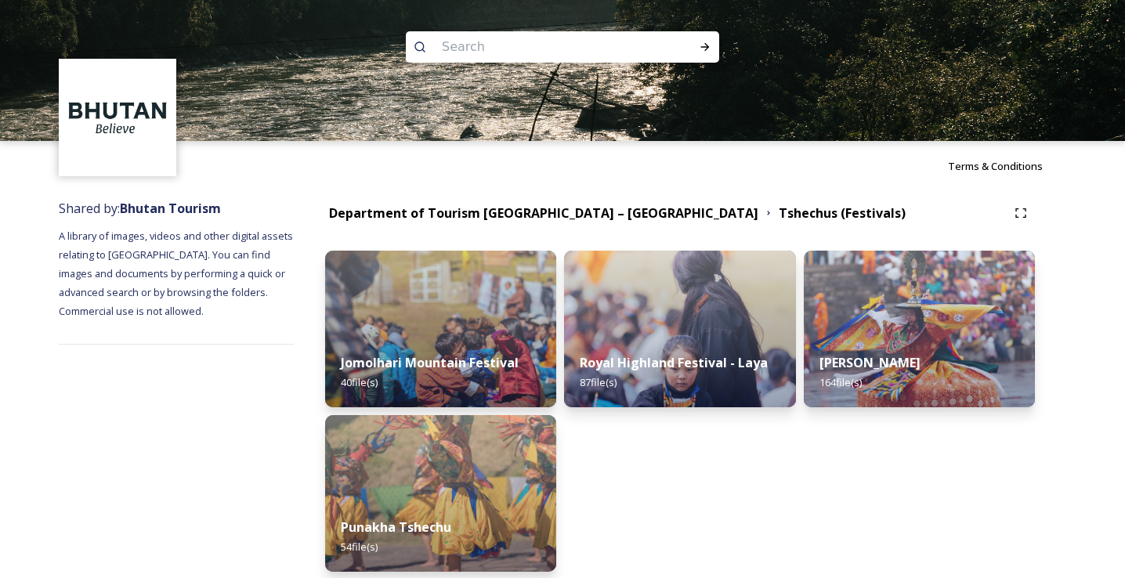
click at [1097, 324] on div "Shared by: Bhutan Tourism A library of images, videos and other digital assets …" at bounding box center [562, 428] width 1125 height 474
click at [586, 326] on img at bounding box center [680, 329] width 236 height 160
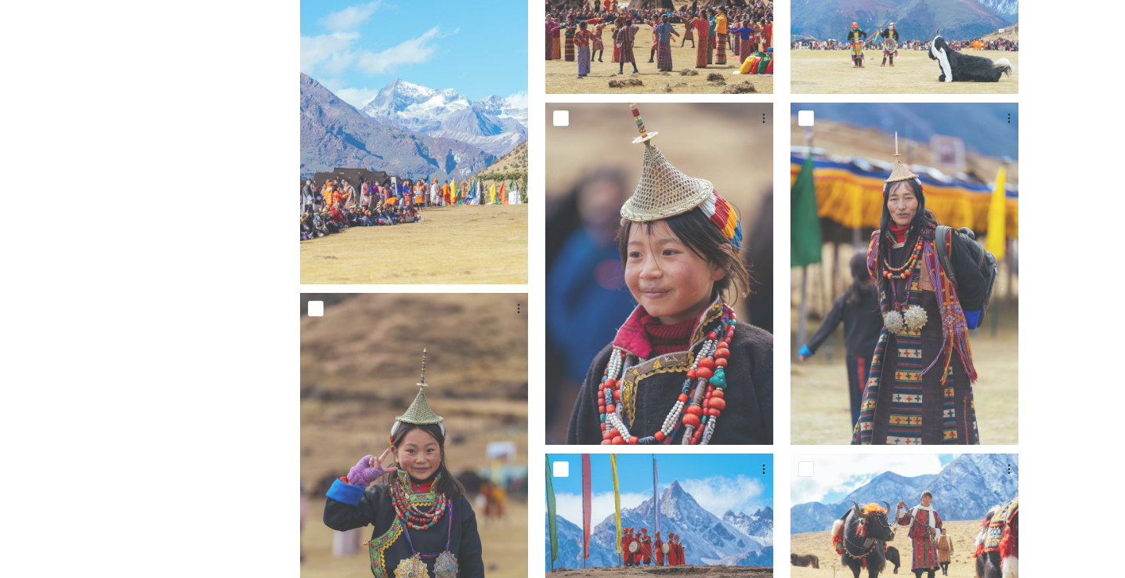
scroll to position [655, 0]
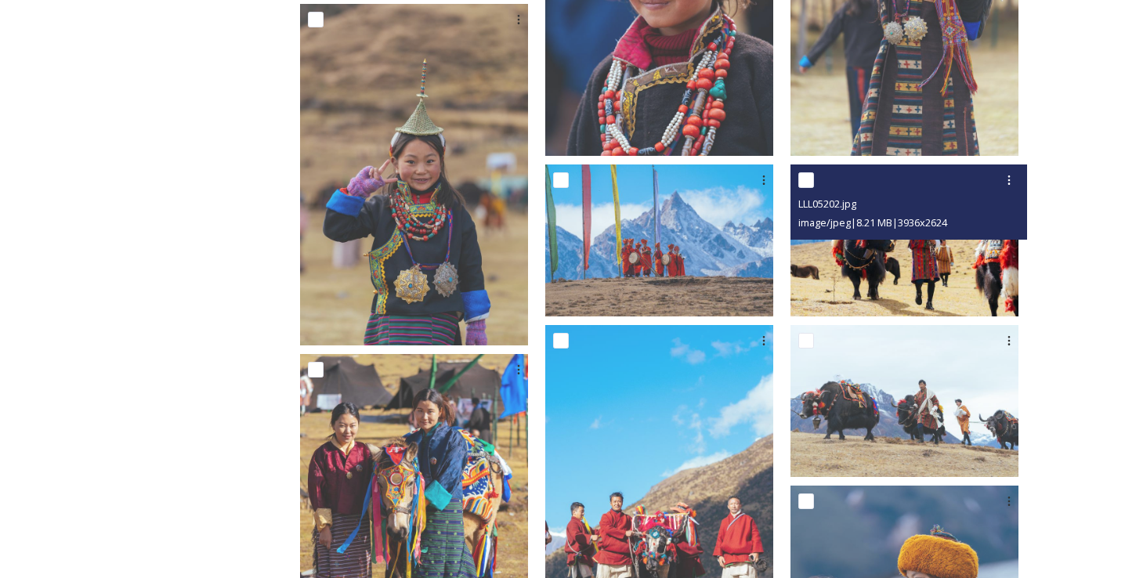
click at [814, 172] on input "checkbox" at bounding box center [806, 180] width 16 height 16
checkbox input "true"
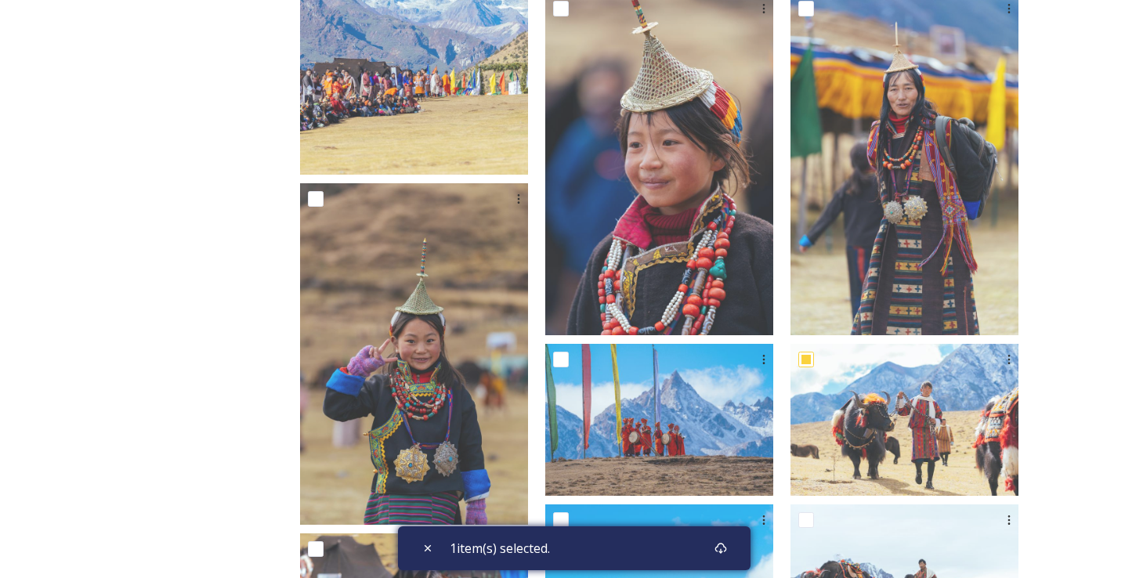
scroll to position [476, 0]
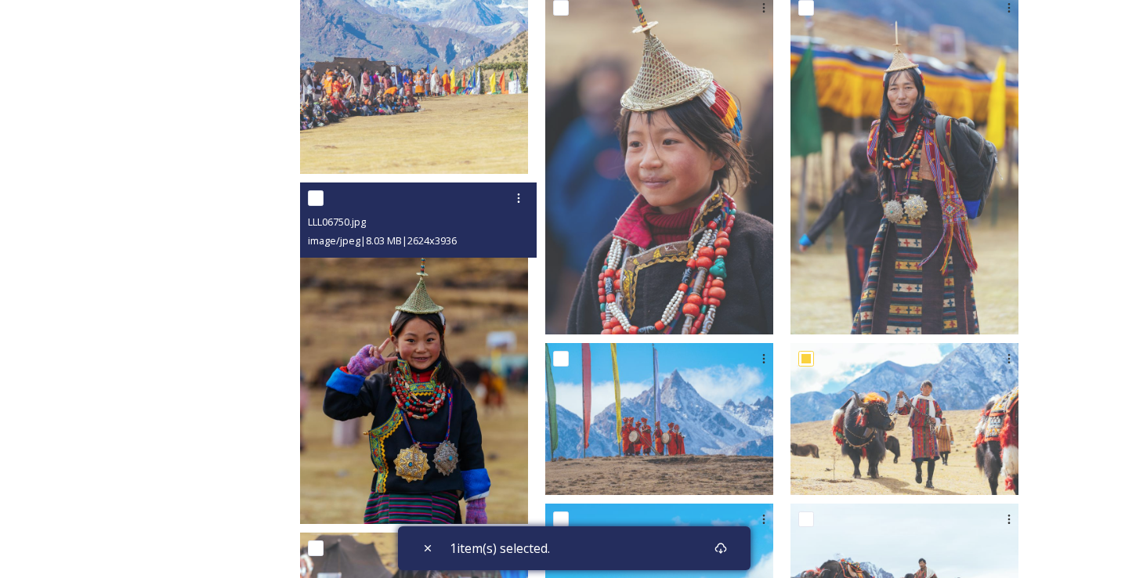
click at [324, 190] on input "checkbox" at bounding box center [316, 198] width 16 height 16
checkbox input "true"
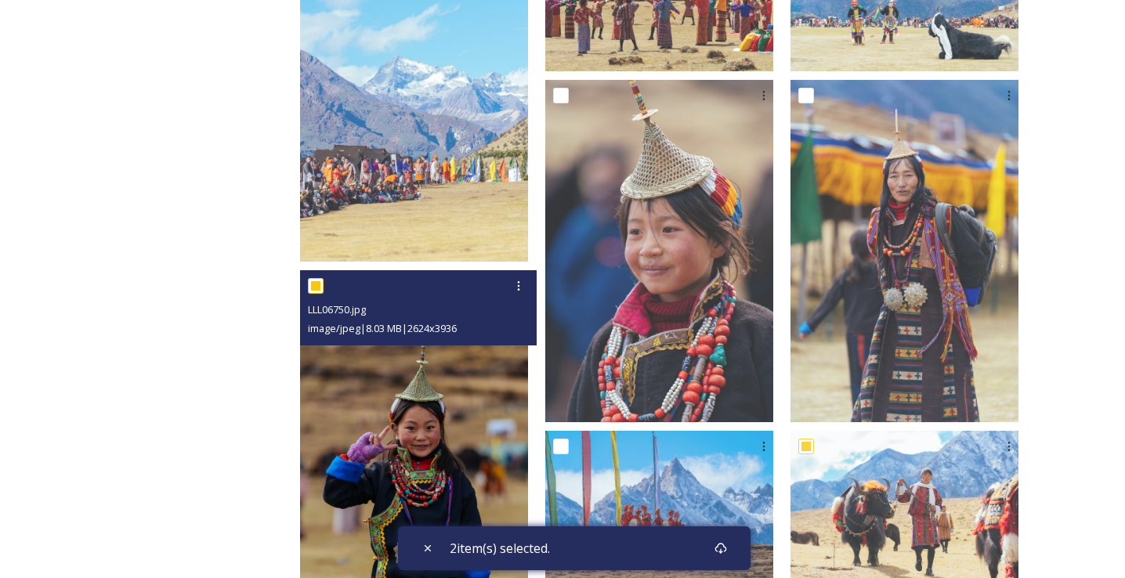
scroll to position [389, 0]
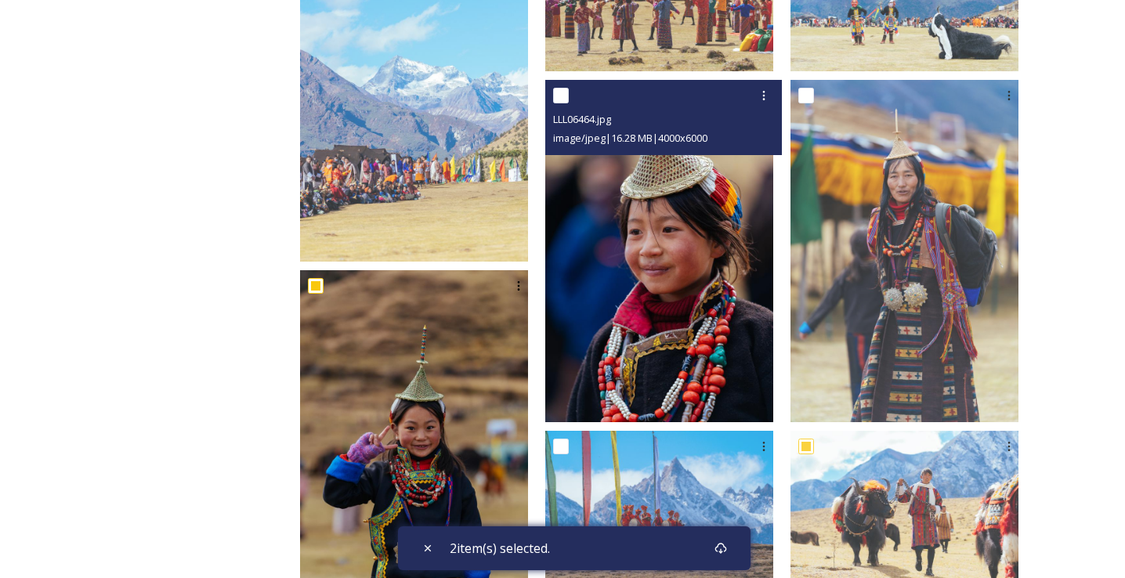
click at [569, 88] on input "checkbox" at bounding box center [561, 96] width 16 height 16
checkbox input "true"
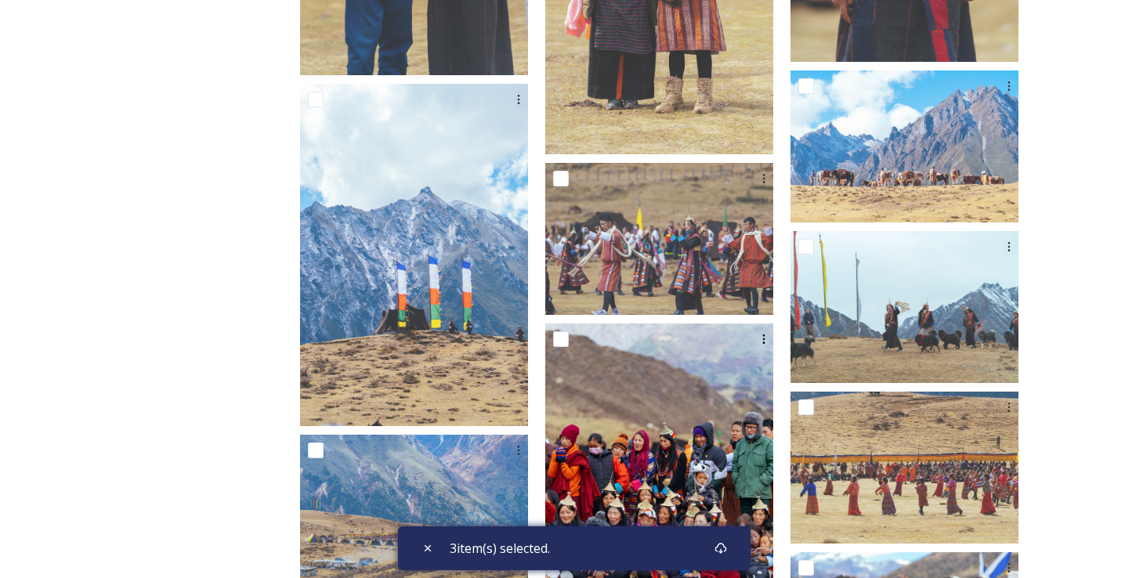
scroll to position [4274, 0]
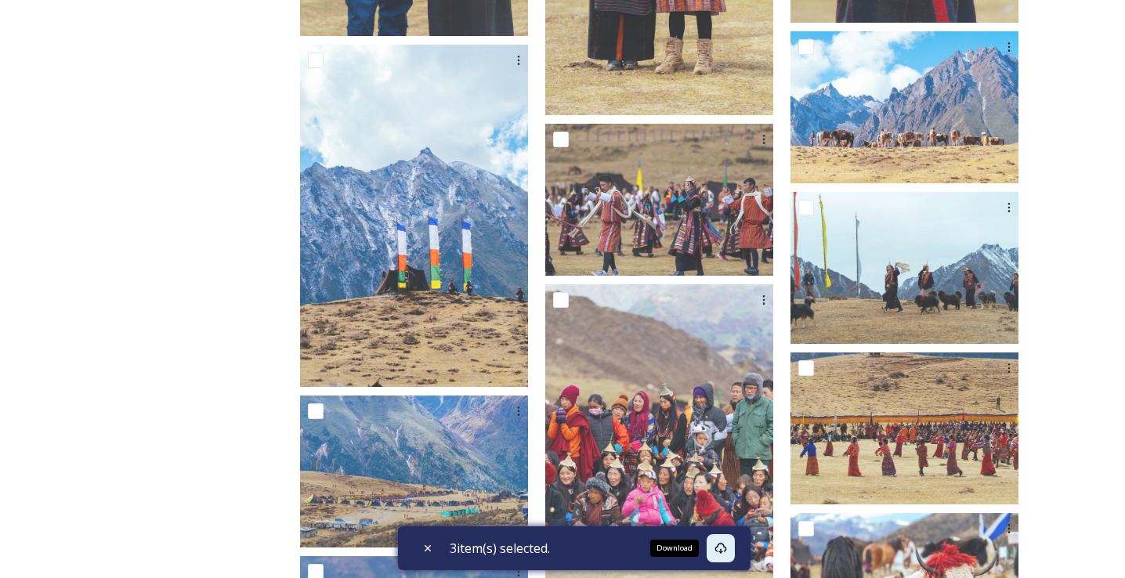
click at [724, 547] on icon at bounding box center [721, 548] width 13 height 13
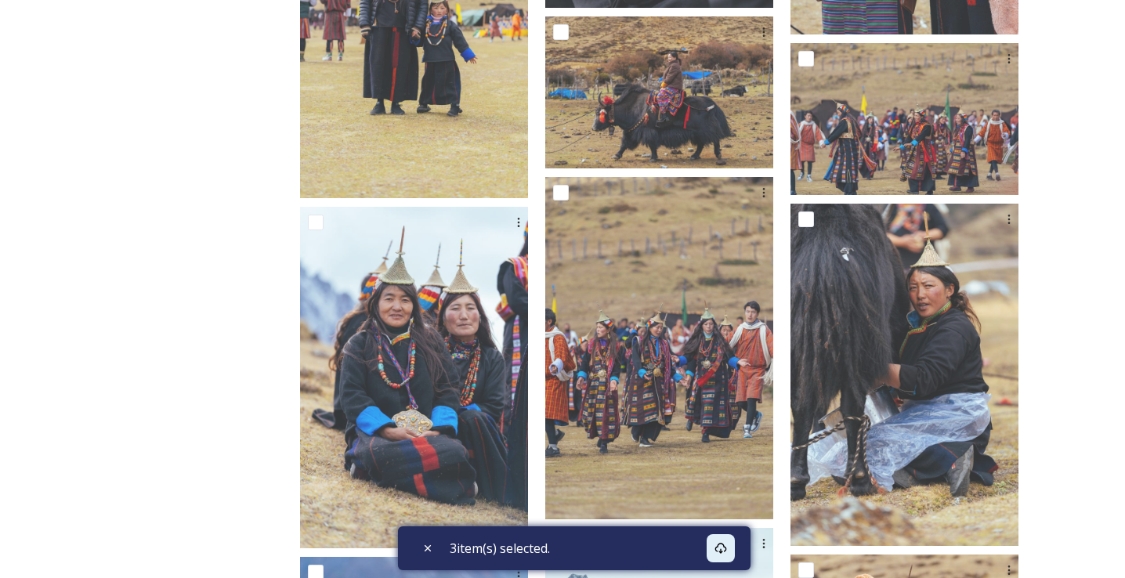
scroll to position [2433, 0]
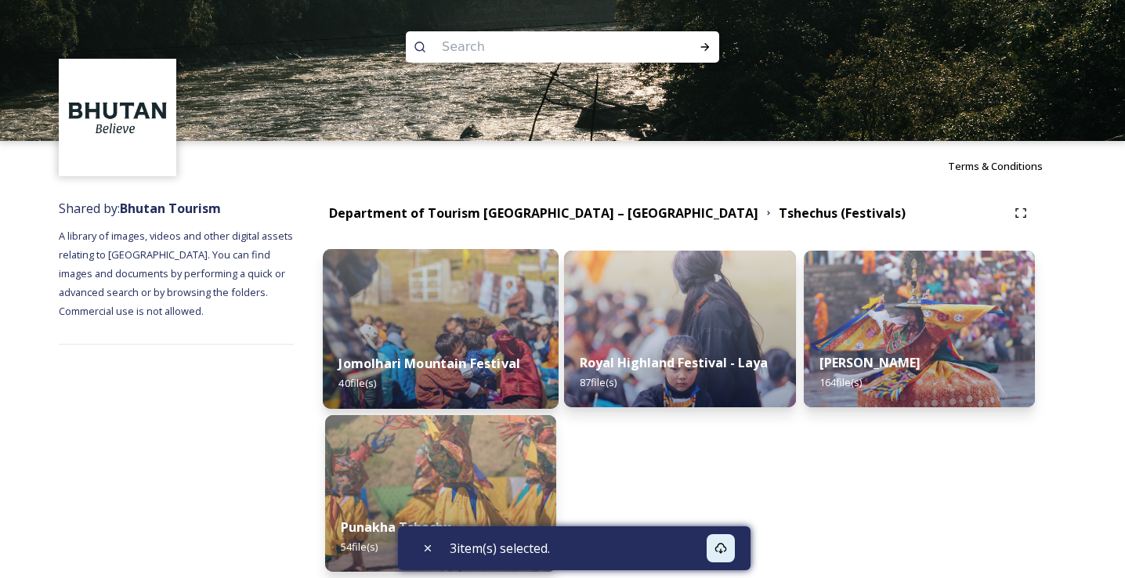
click at [474, 332] on img at bounding box center [441, 329] width 236 height 160
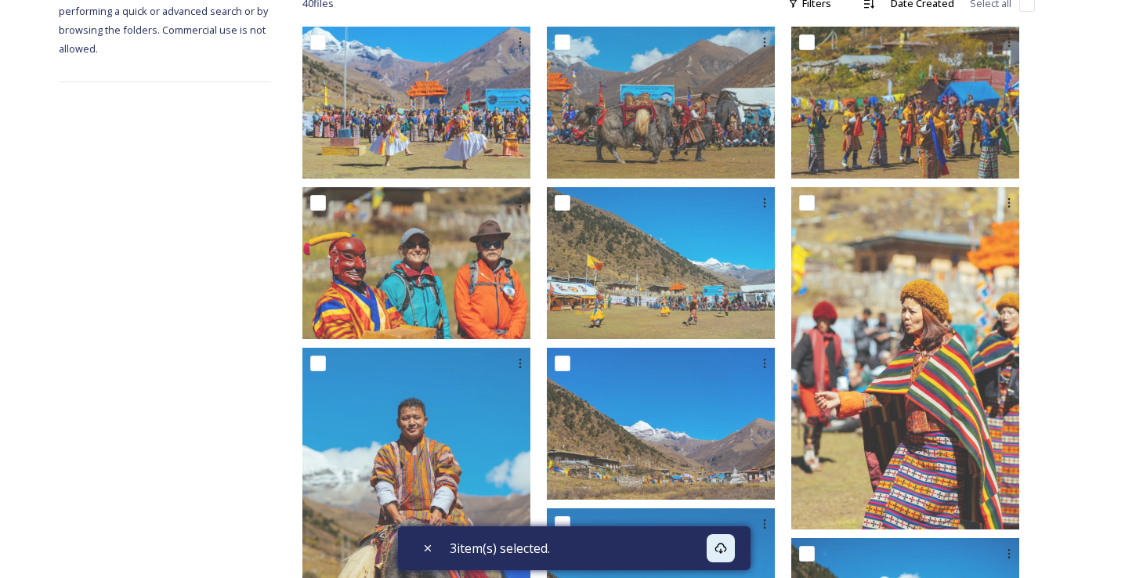
scroll to position [351, 0]
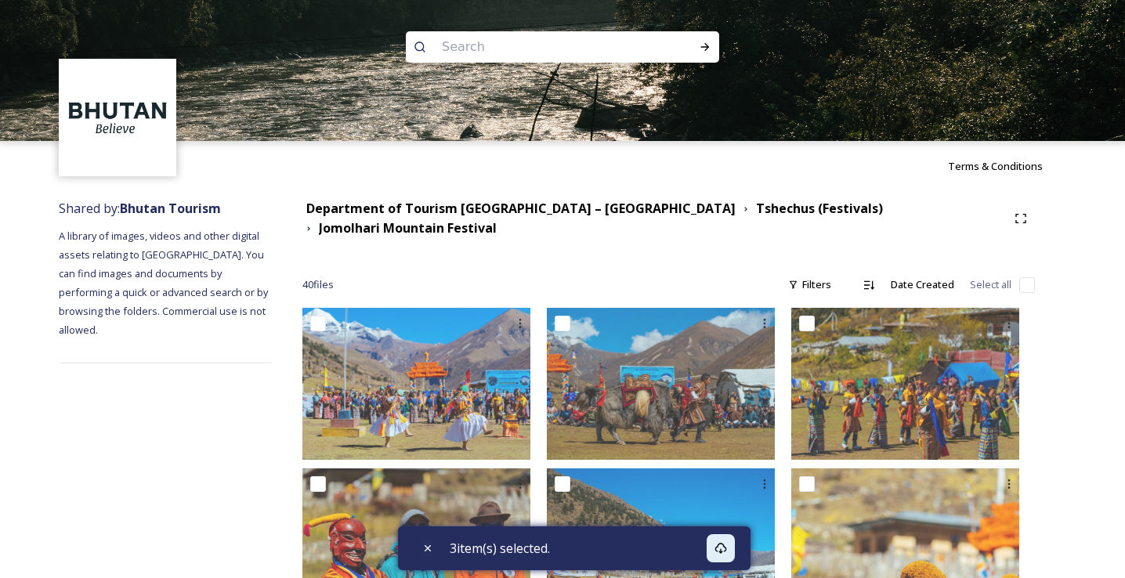
scroll to position [0, 0]
click at [756, 208] on strong "Tshechus (Festivals)" at bounding box center [819, 208] width 127 height 17
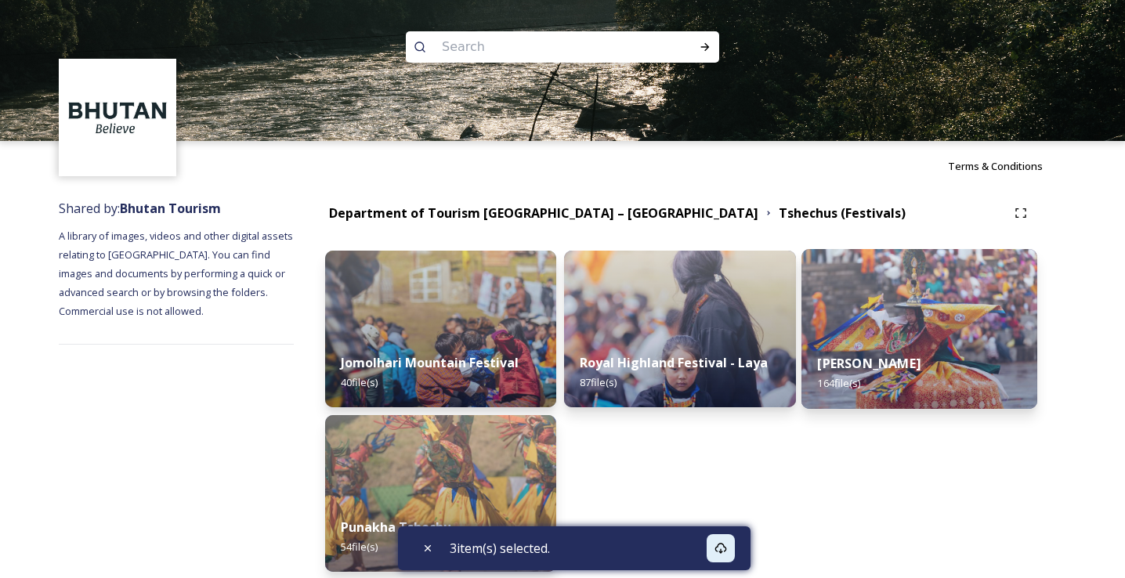
click at [855, 336] on img at bounding box center [920, 329] width 236 height 160
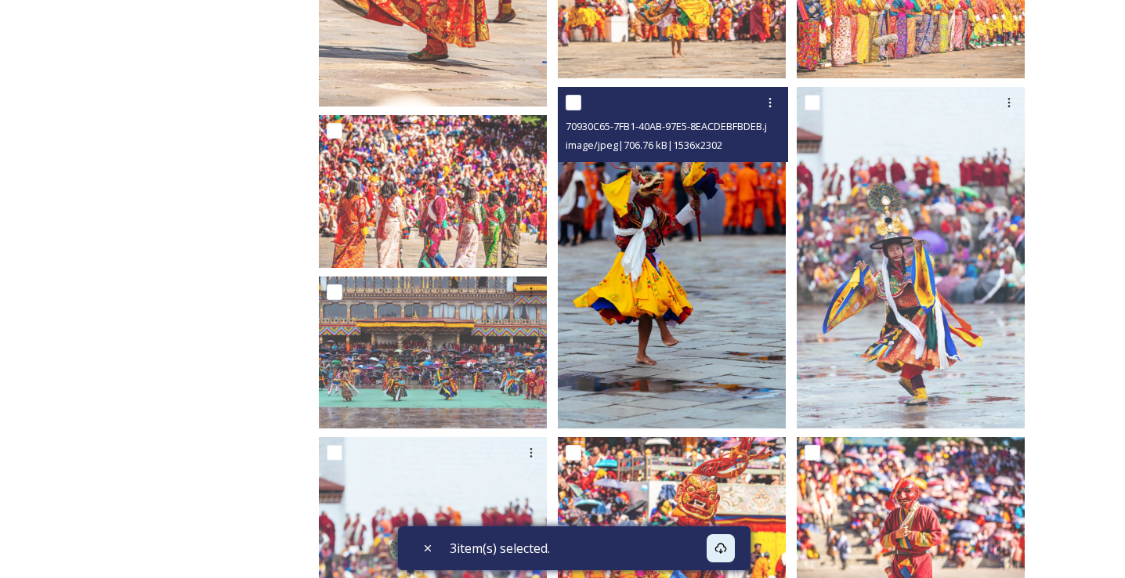
scroll to position [403, 0]
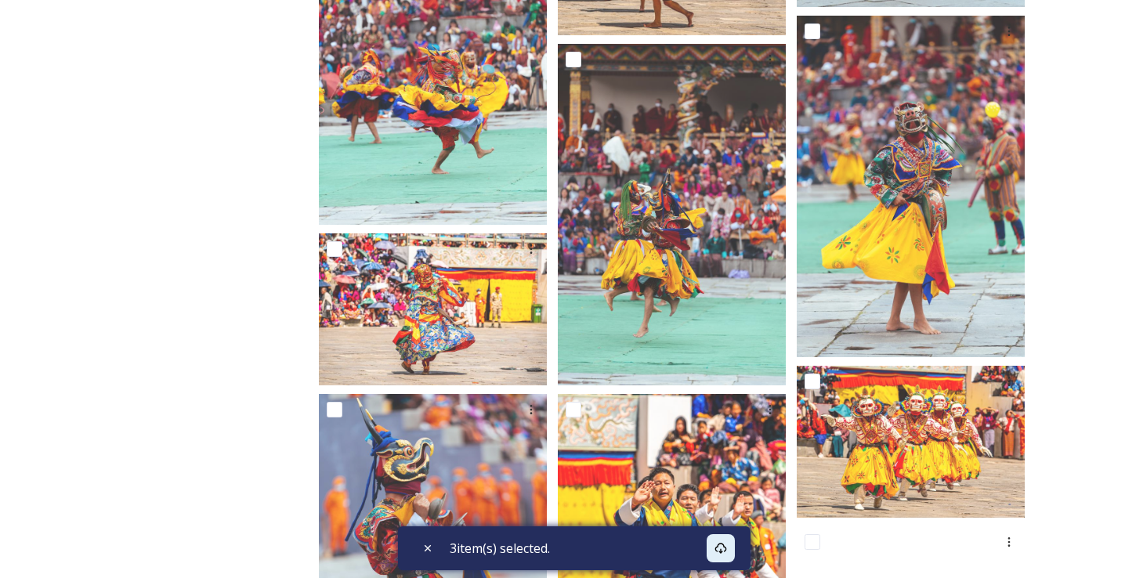
scroll to position [1959, 0]
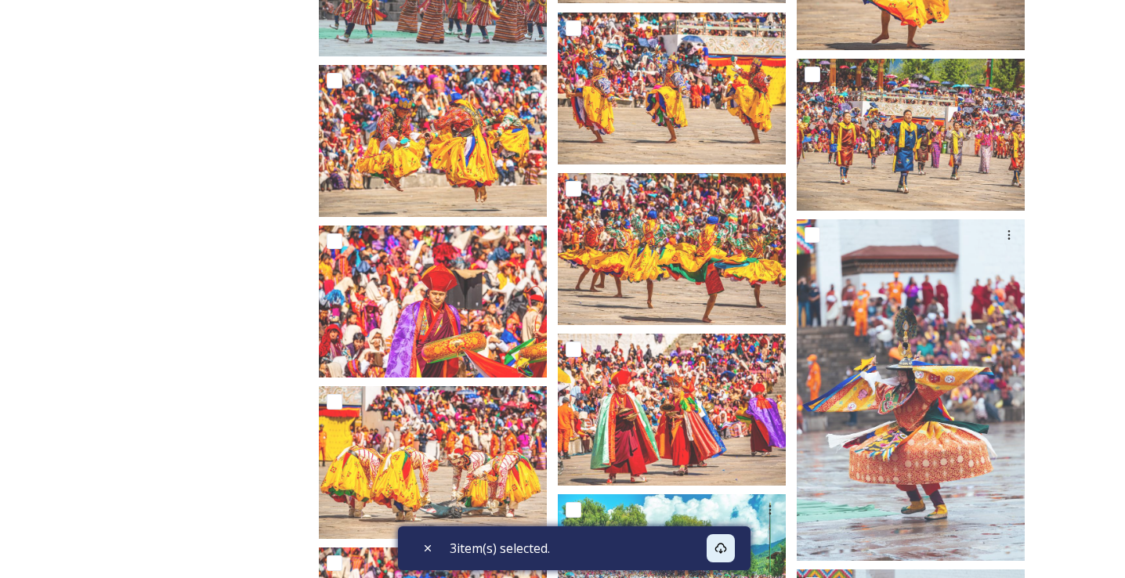
scroll to position [4656, 0]
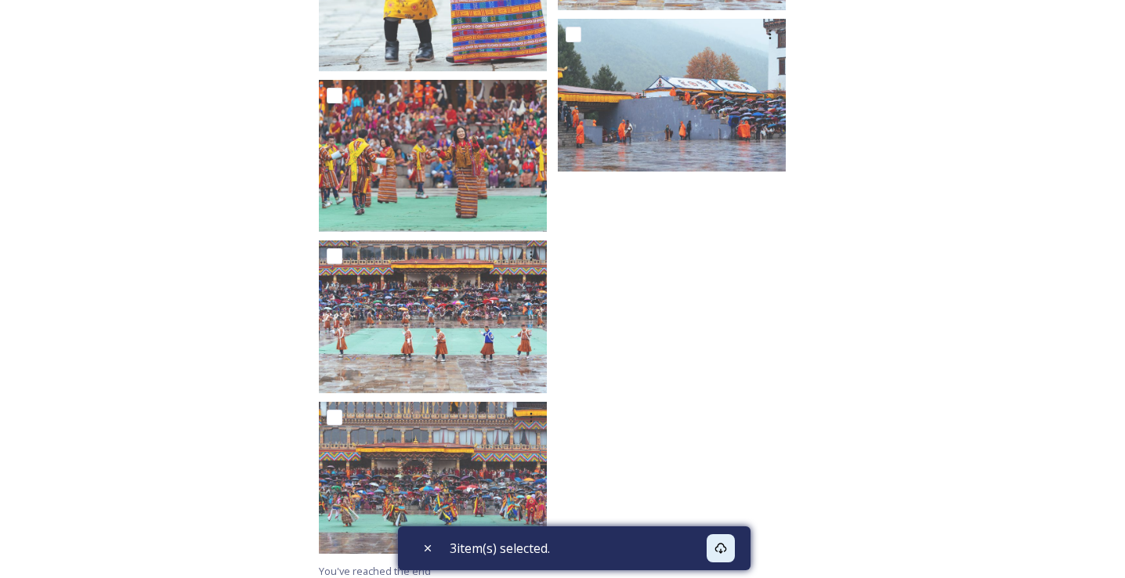
scroll to position [10870, 0]
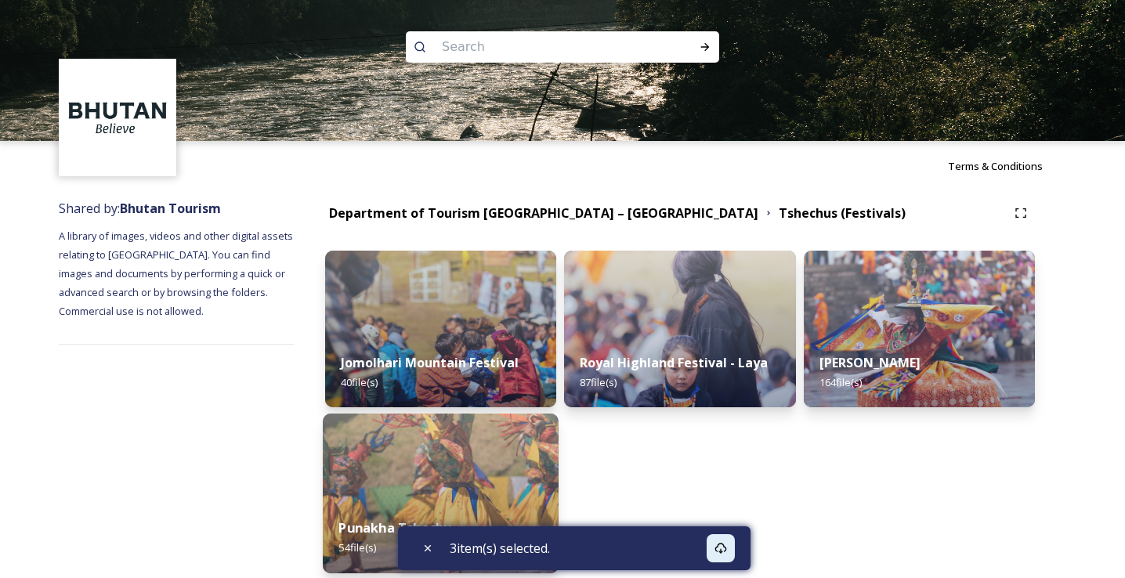
click at [450, 454] on img at bounding box center [441, 494] width 236 height 160
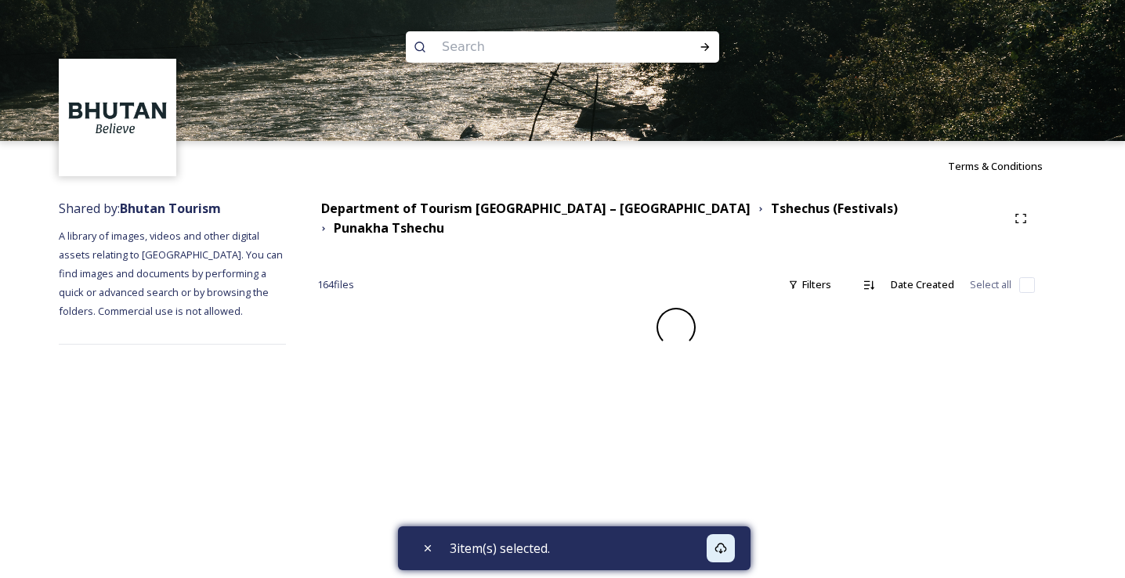
checkbox input "false"
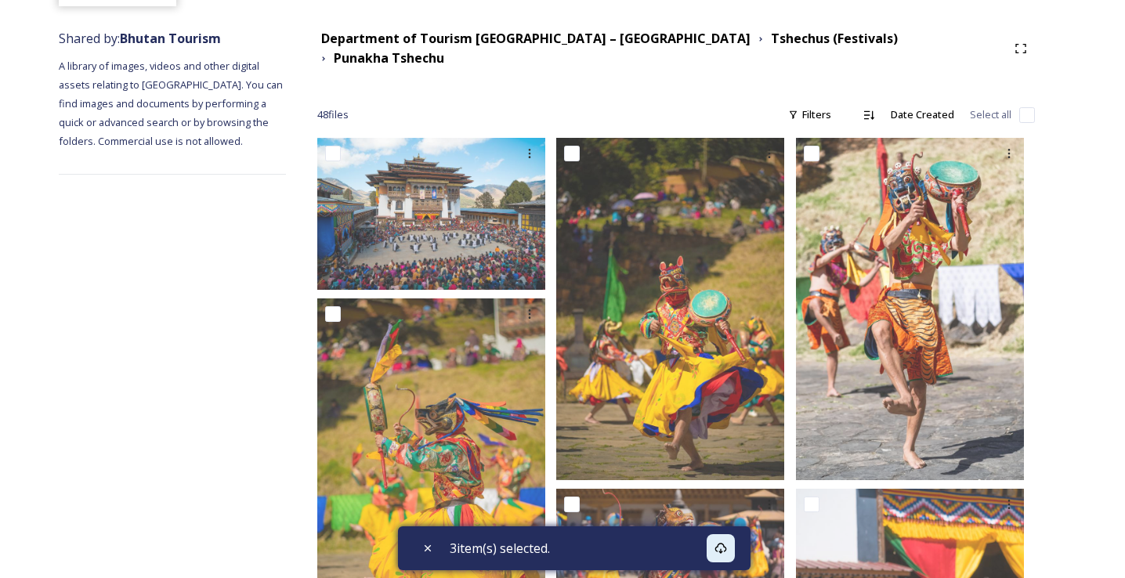
scroll to position [151, 0]
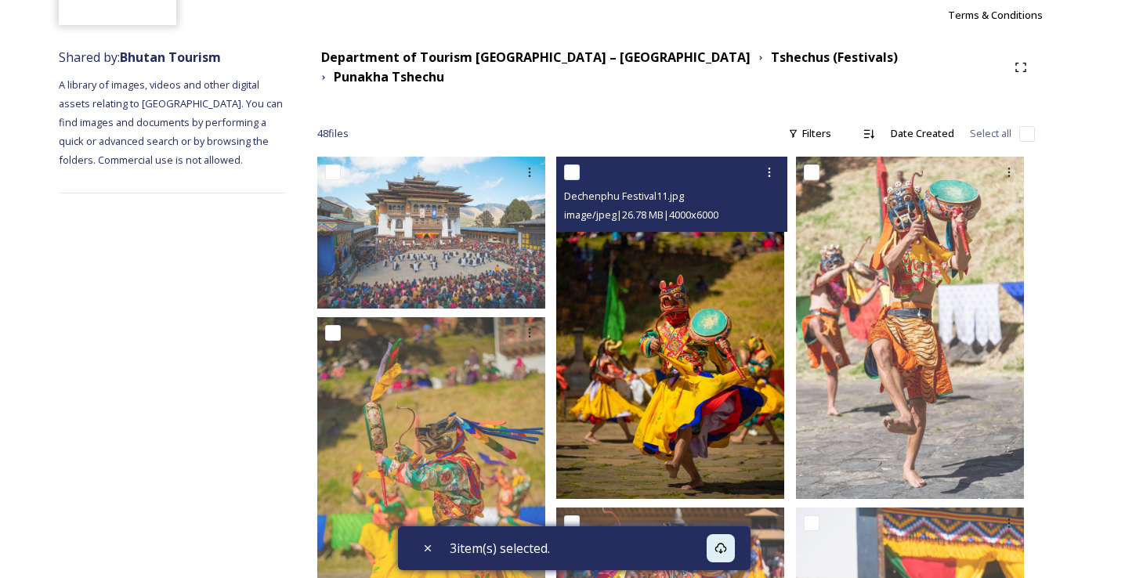
click at [577, 167] on input "checkbox" at bounding box center [572, 173] width 16 height 16
checkbox input "true"
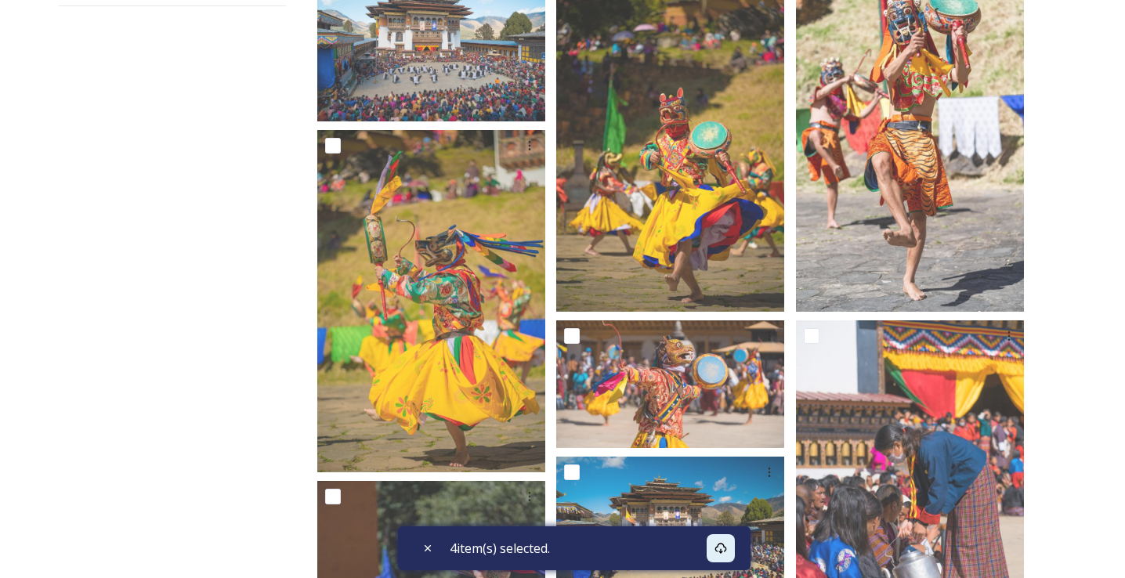
scroll to position [339, 0]
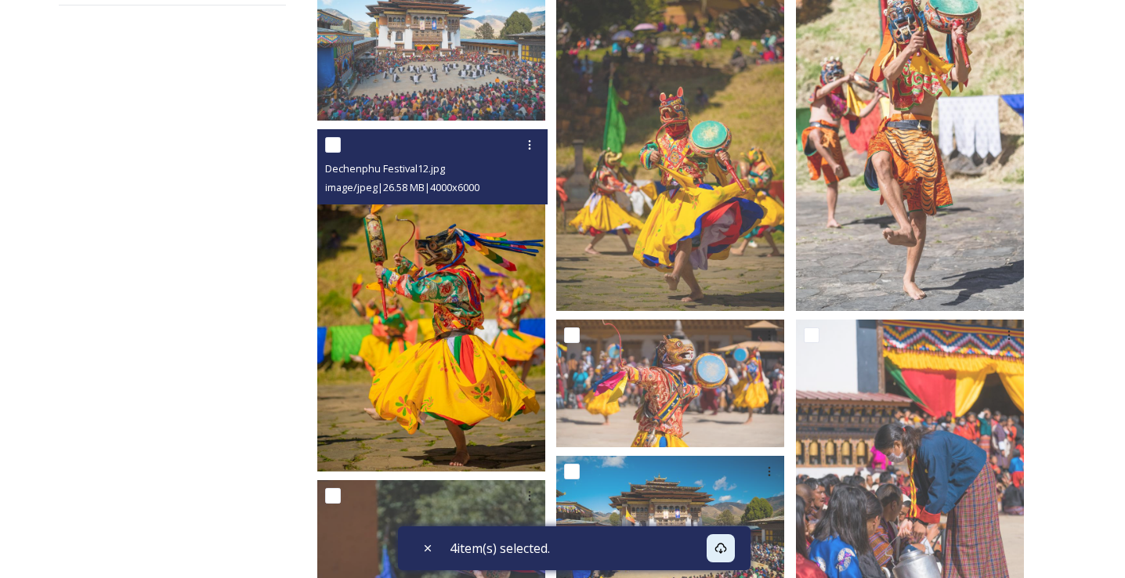
click at [341, 140] on input "checkbox" at bounding box center [333, 145] width 16 height 16
checkbox input "true"
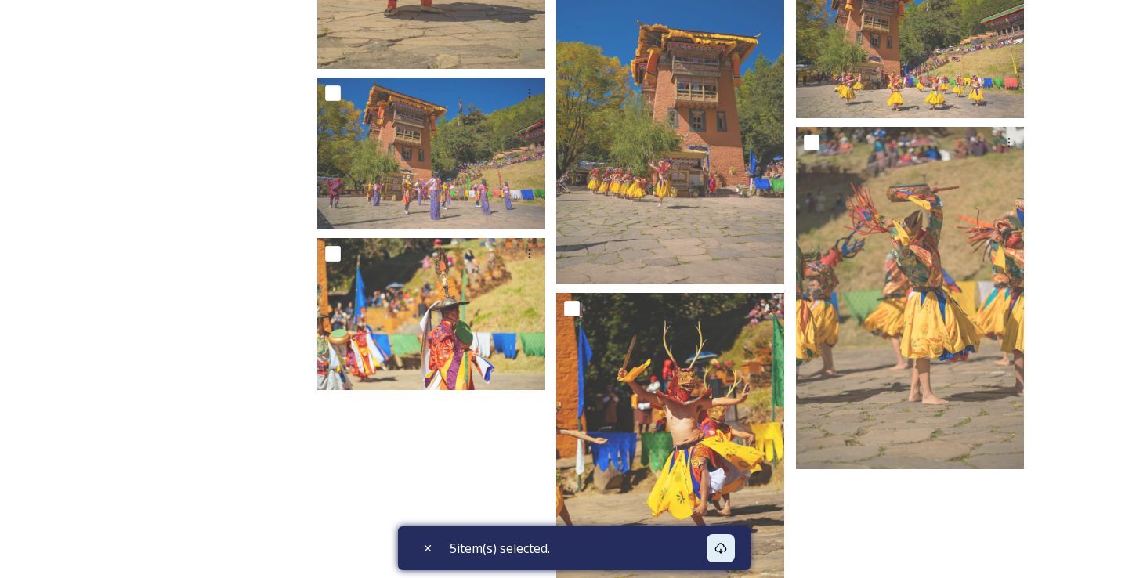
scroll to position [3814, 0]
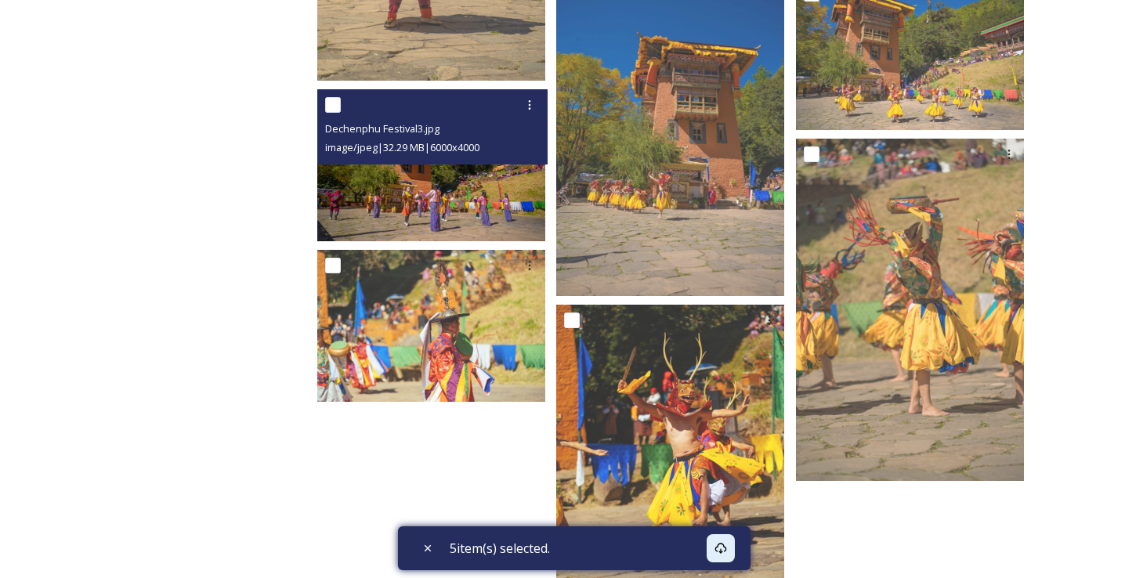
click at [341, 97] on input "checkbox" at bounding box center [333, 105] width 16 height 16
checkbox input "true"
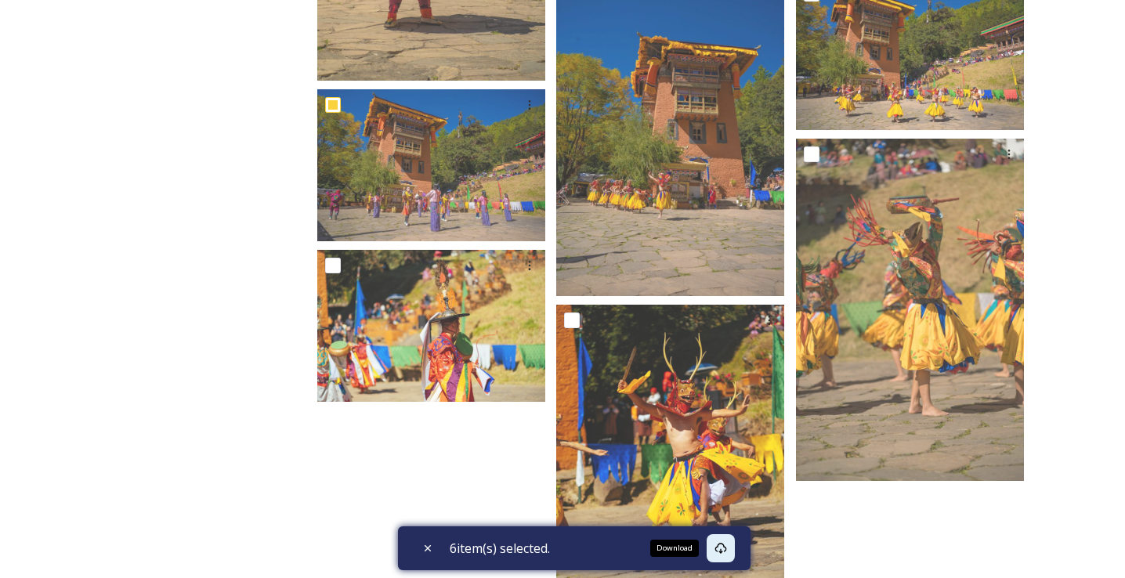
click at [733, 549] on div "Download" at bounding box center [721, 548] width 28 height 28
